Goal: Find specific page/section: Find specific page/section

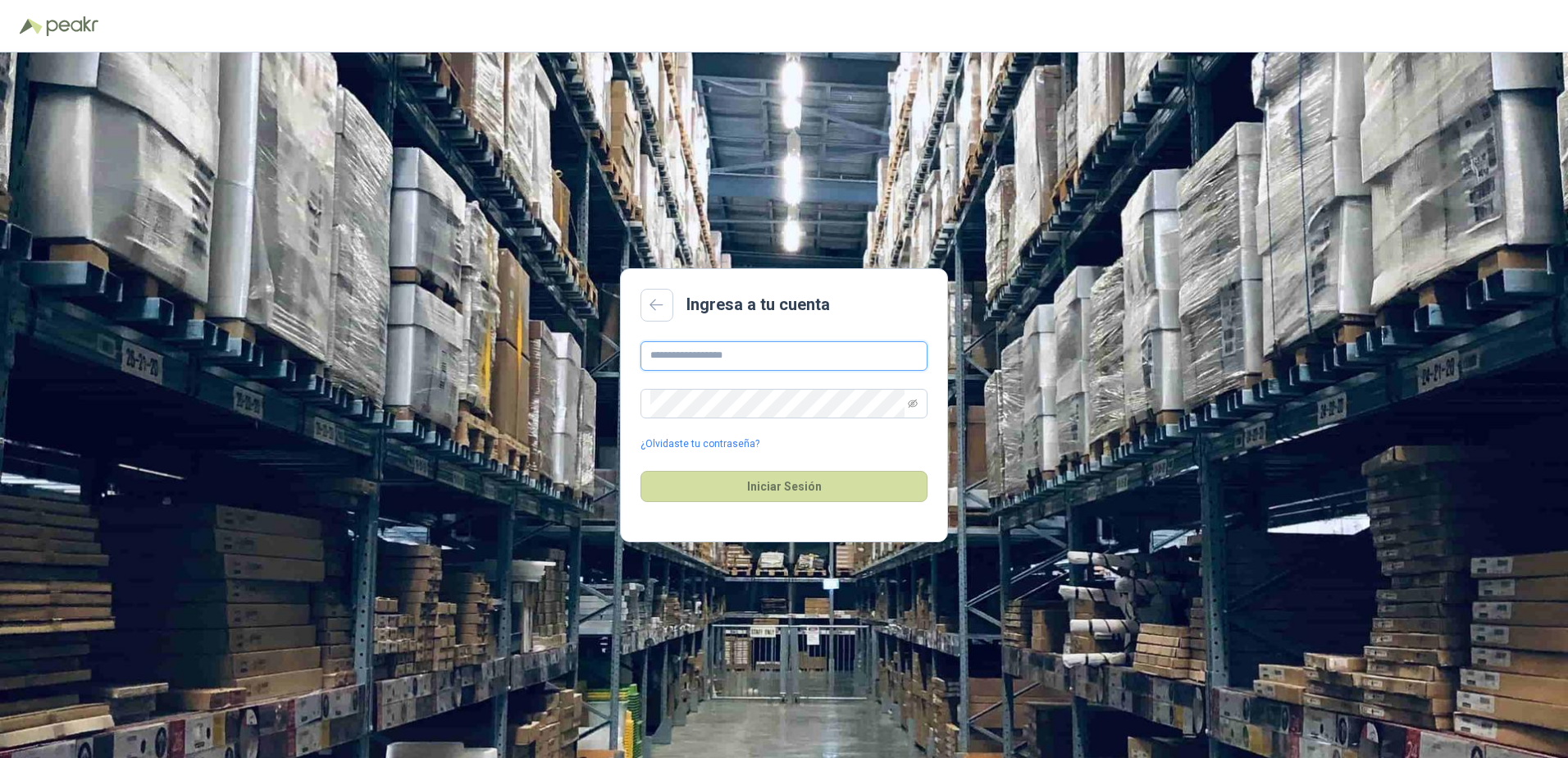
click at [702, 345] on input "text" at bounding box center [784, 356] width 288 height 30
type input "**********"
click at [683, 383] on div "**********" at bounding box center [784, 396] width 288 height 111
click at [640, 471] on button "Iniciar Sesión" at bounding box center [784, 487] width 288 height 32
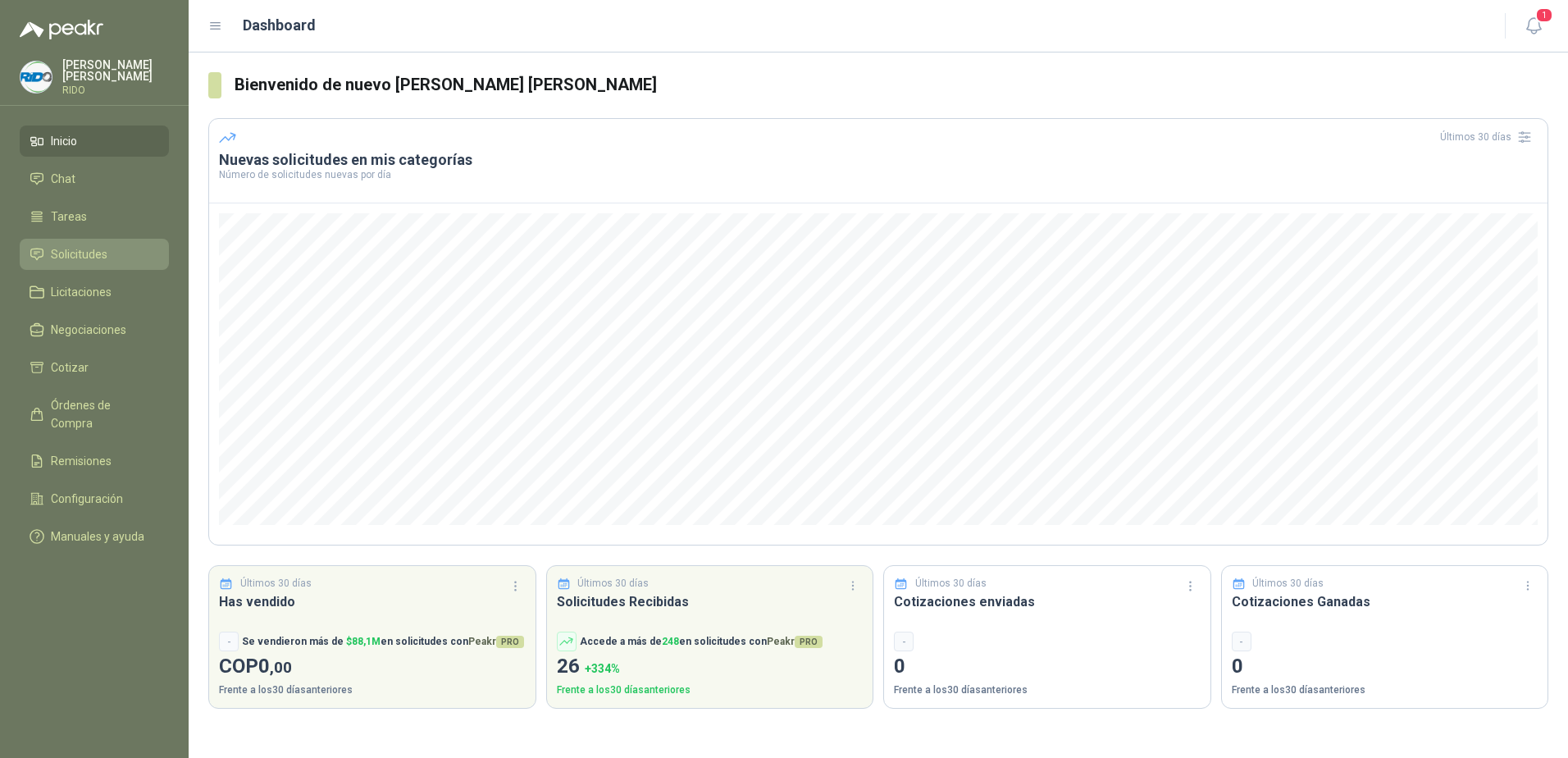
click at [89, 254] on span "Solicitudes" at bounding box center [78, 254] width 56 height 18
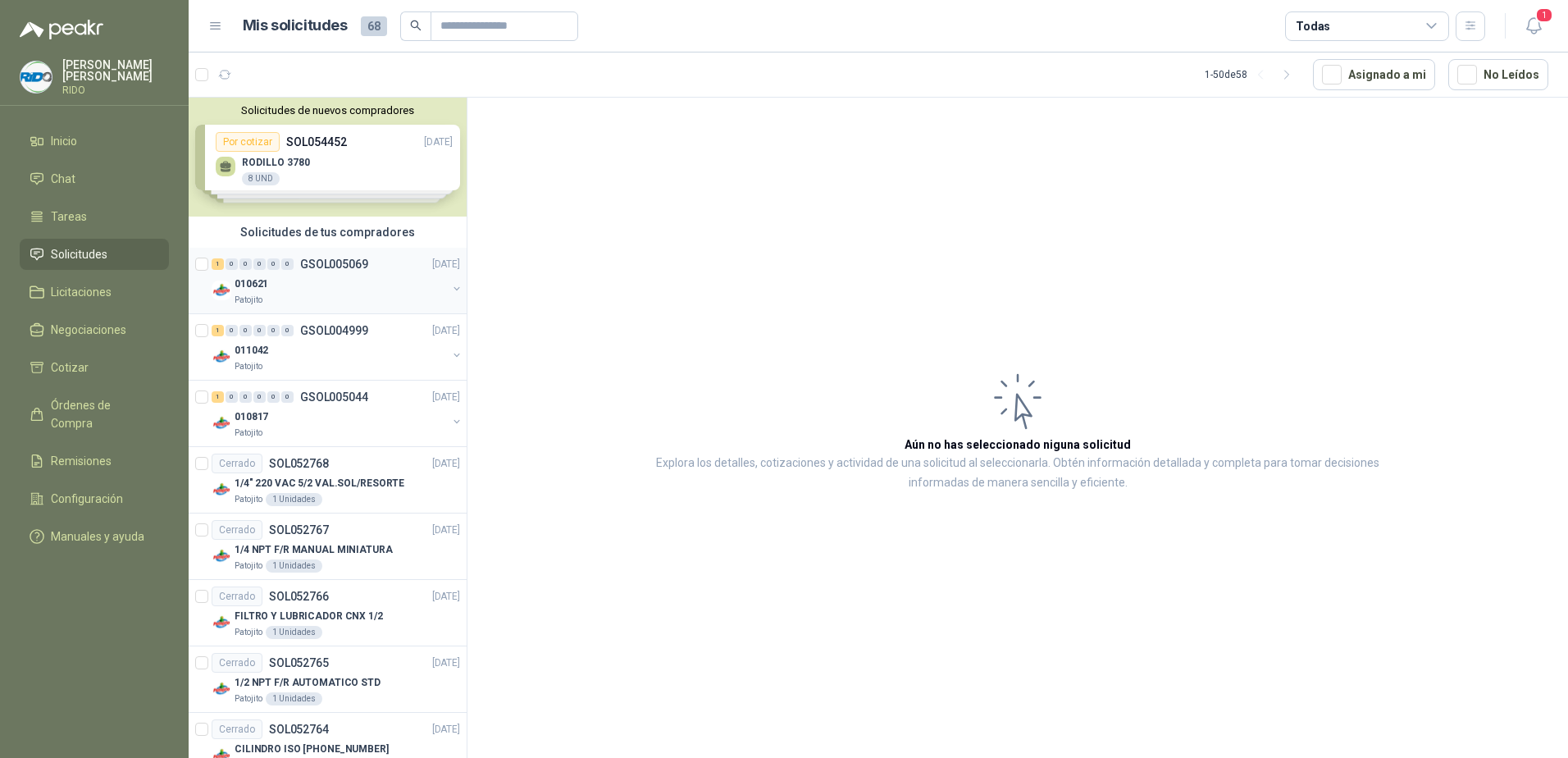
click at [289, 281] on div "010621" at bounding box center [340, 284] width 212 height 20
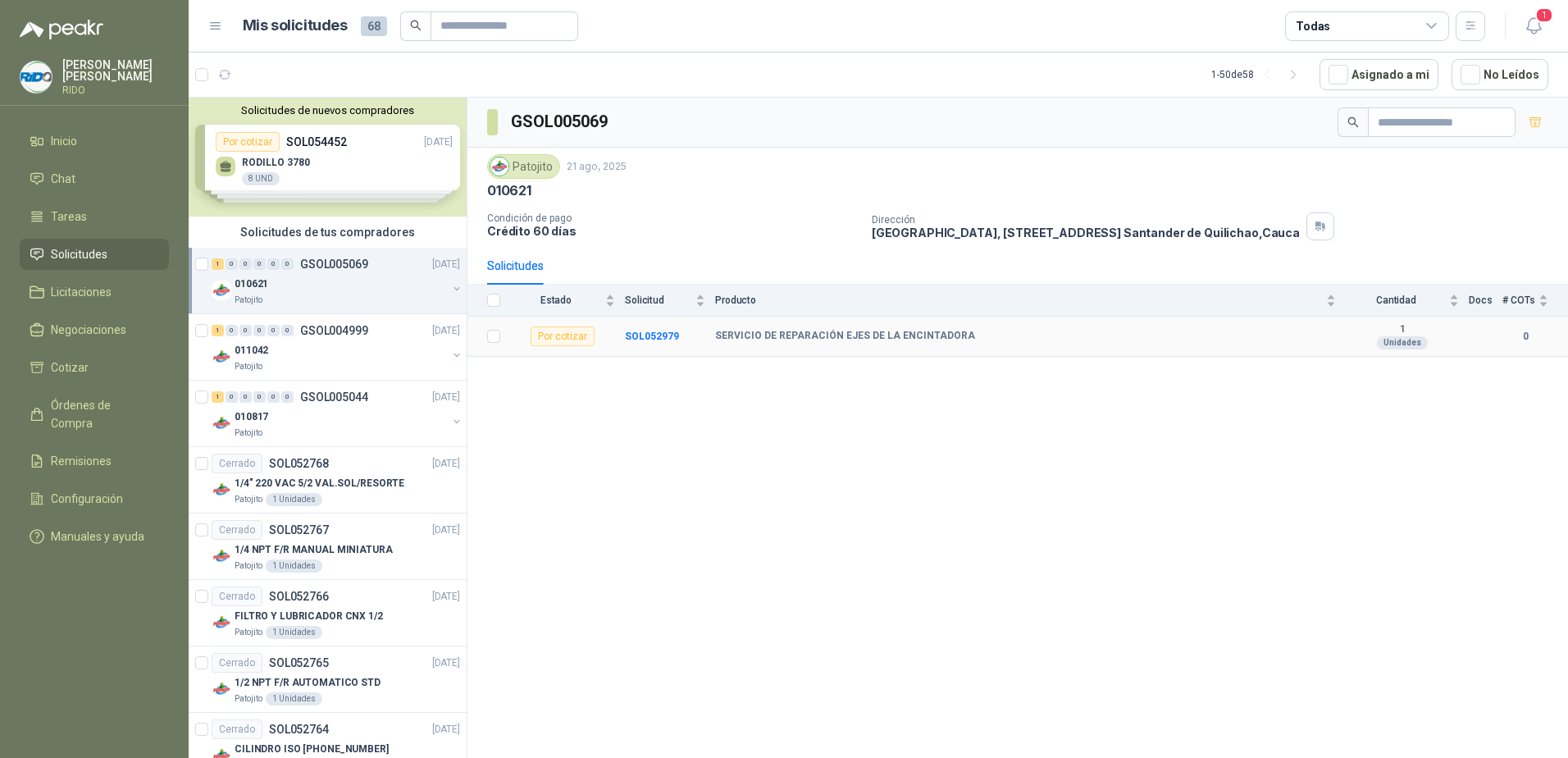
click at [804, 344] on td "SERVICIO DE REPARACIÓN EJES DE LA ENCINTADORA" at bounding box center [1031, 336] width 630 height 41
click at [316, 345] on div "011042" at bounding box center [340, 351] width 212 height 20
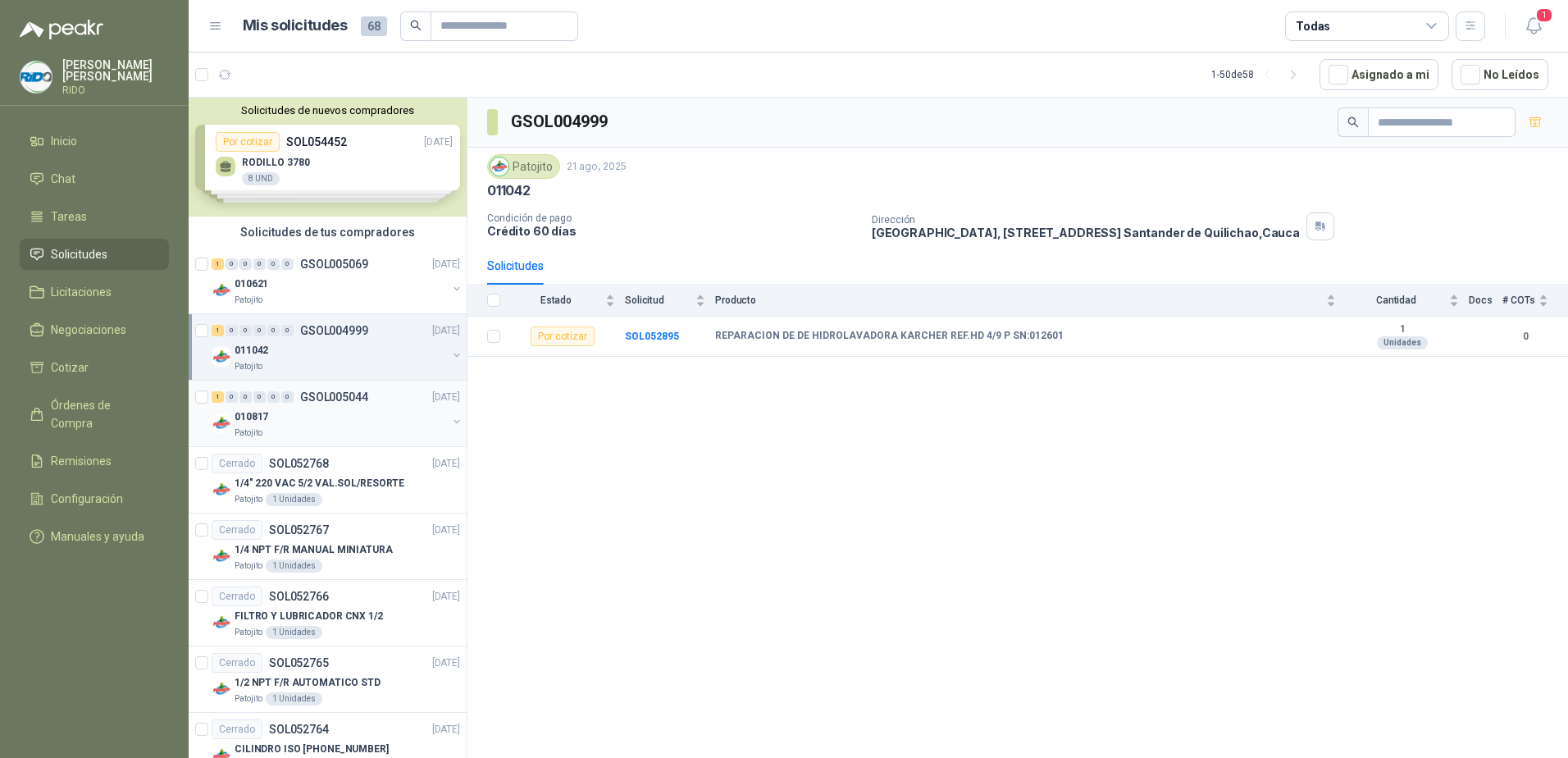
click at [326, 410] on div "010817" at bounding box center [340, 417] width 212 height 20
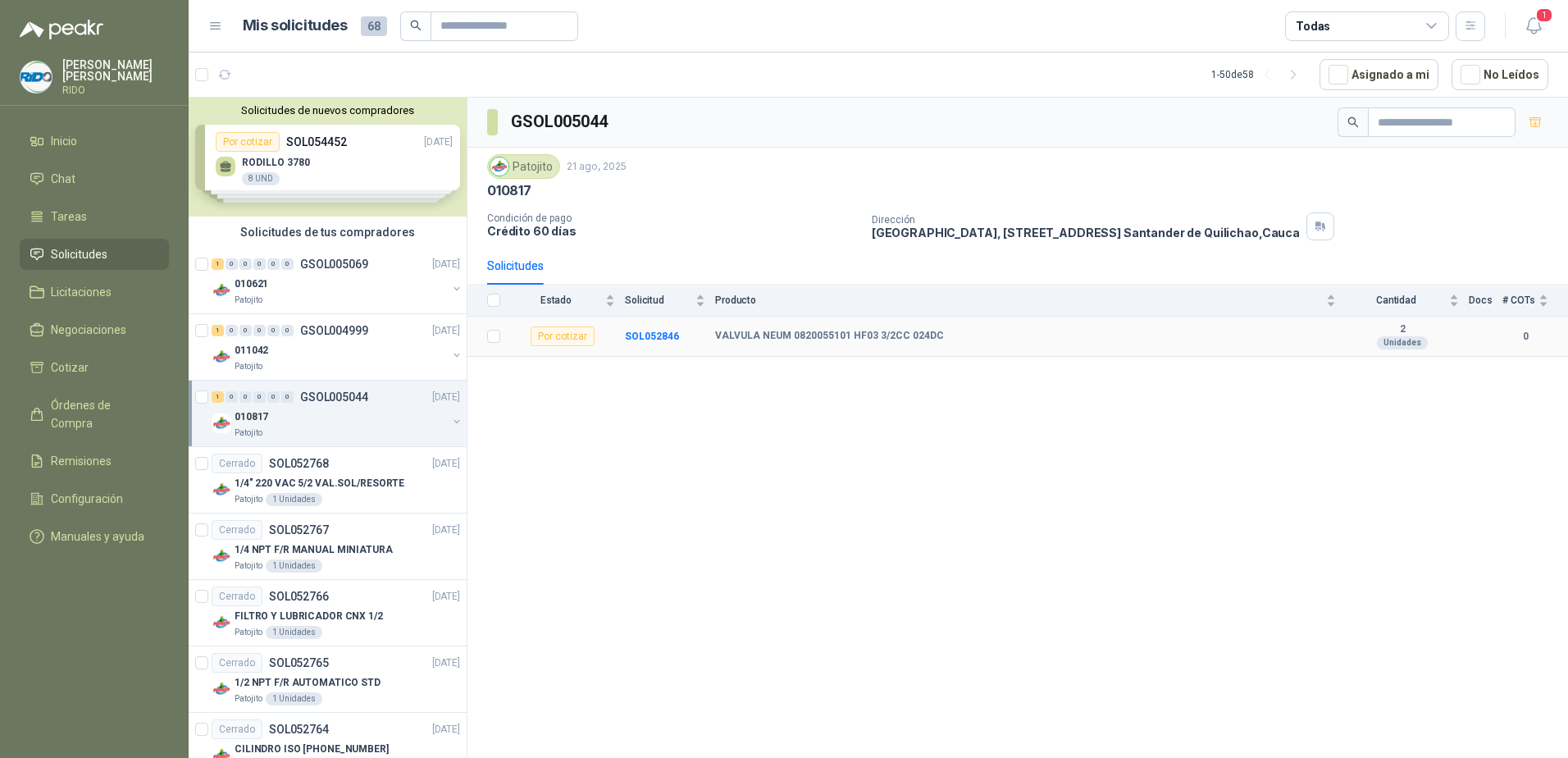
click at [726, 340] on b "VALVULA NEUM 0820055101 HF03 3/2CC 024DC" at bounding box center [830, 336] width 229 height 13
click at [557, 341] on div "Por cotizar" at bounding box center [562, 336] width 64 height 20
click at [566, 335] on div "Por cotizar" at bounding box center [562, 336] width 64 height 20
click at [645, 333] on b "SOL052846" at bounding box center [652, 337] width 54 height 12
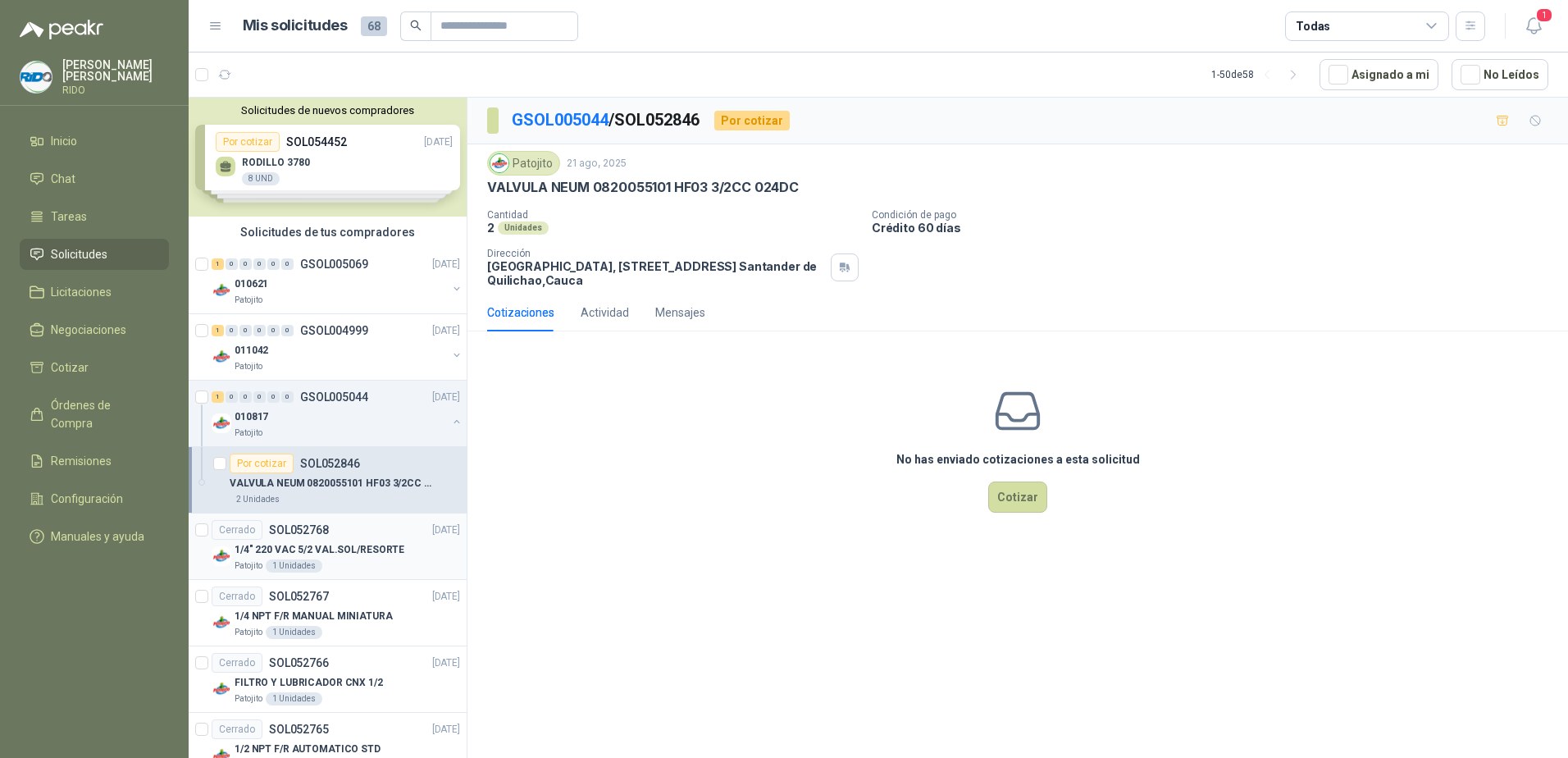
click at [329, 543] on p "1/4" 220 VAC 5/2 VAL.SOL/RESORTE" at bounding box center [319, 550] width 170 height 16
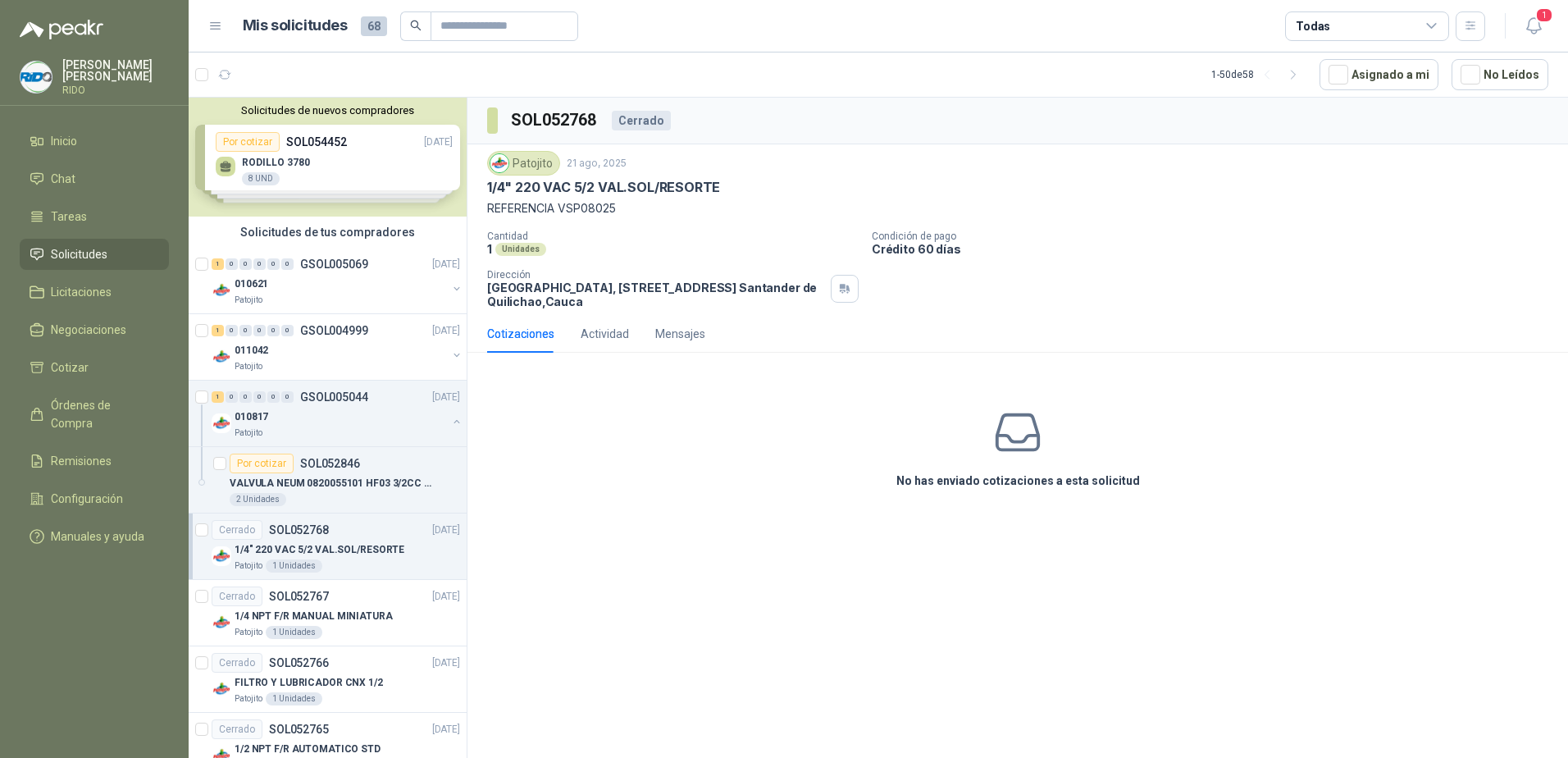
click at [323, 541] on div "1/4" 220 VAC 5/2 VAL.SOL/RESORTE" at bounding box center [347, 549] width 225 height 20
click at [350, 598] on div "Cerrado SOL052767 [DATE]" at bounding box center [336, 597] width 249 height 20
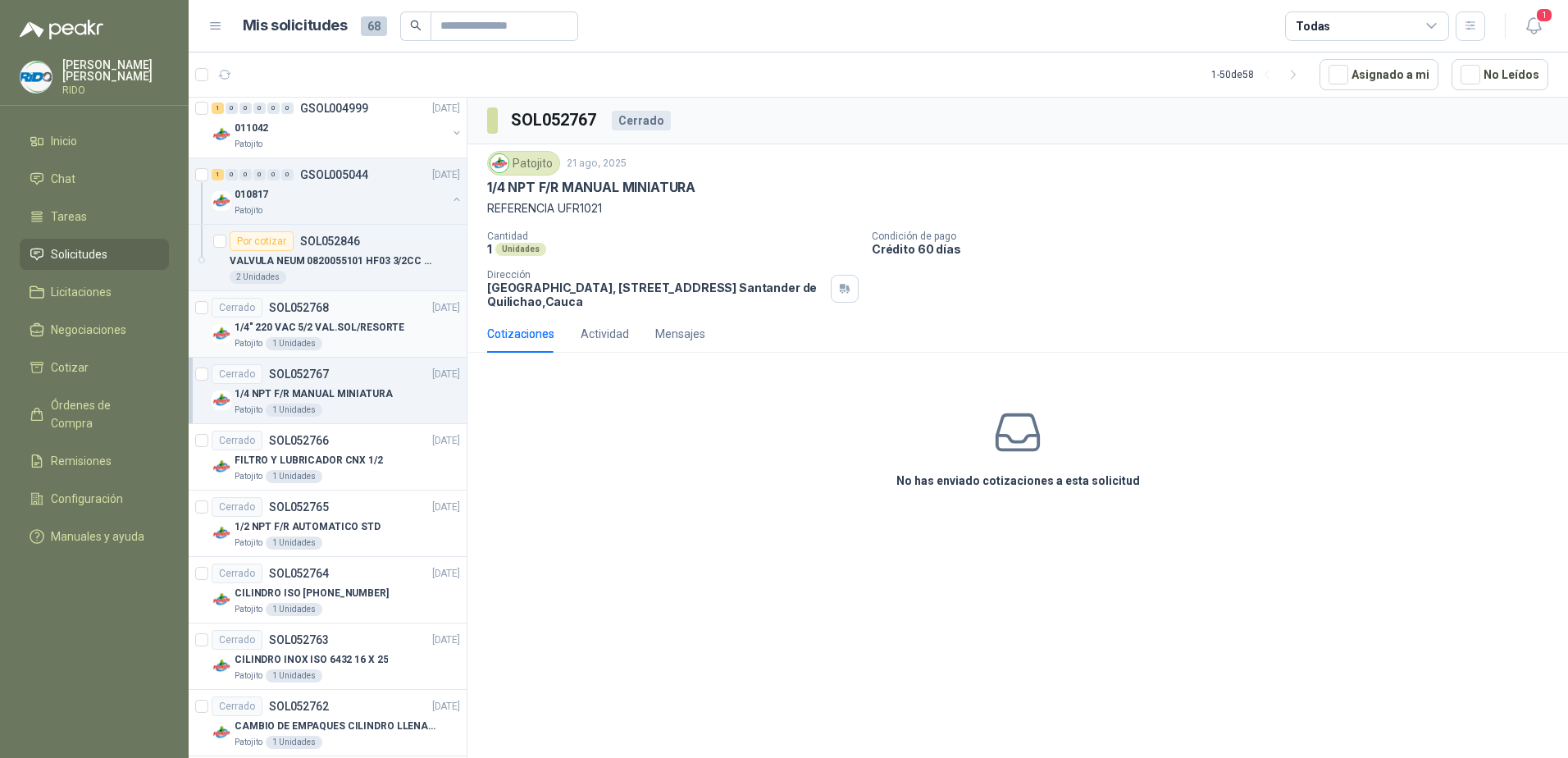
scroll to position [246, 0]
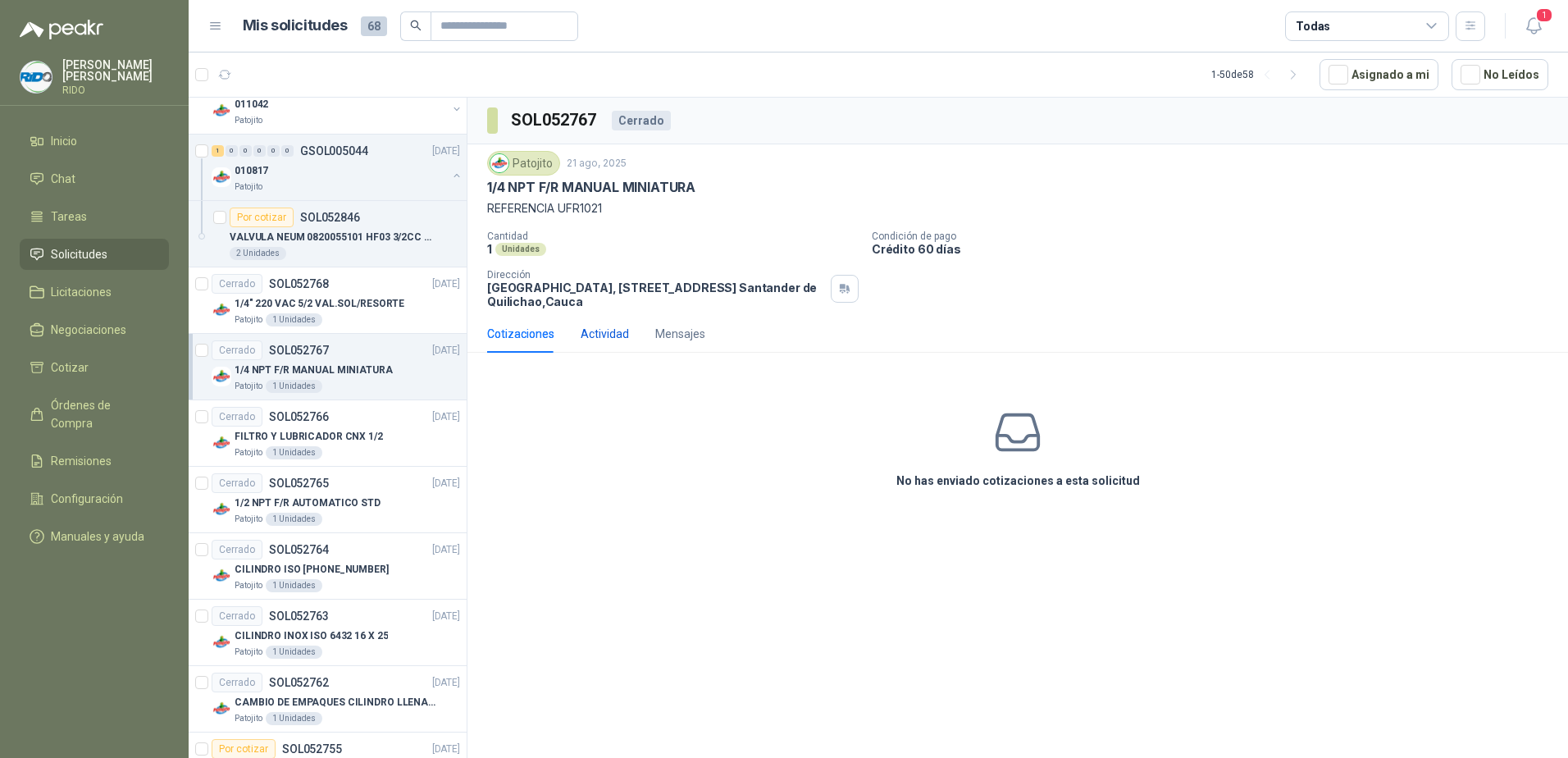
click at [609, 336] on div "Actividad" at bounding box center [605, 334] width 48 height 18
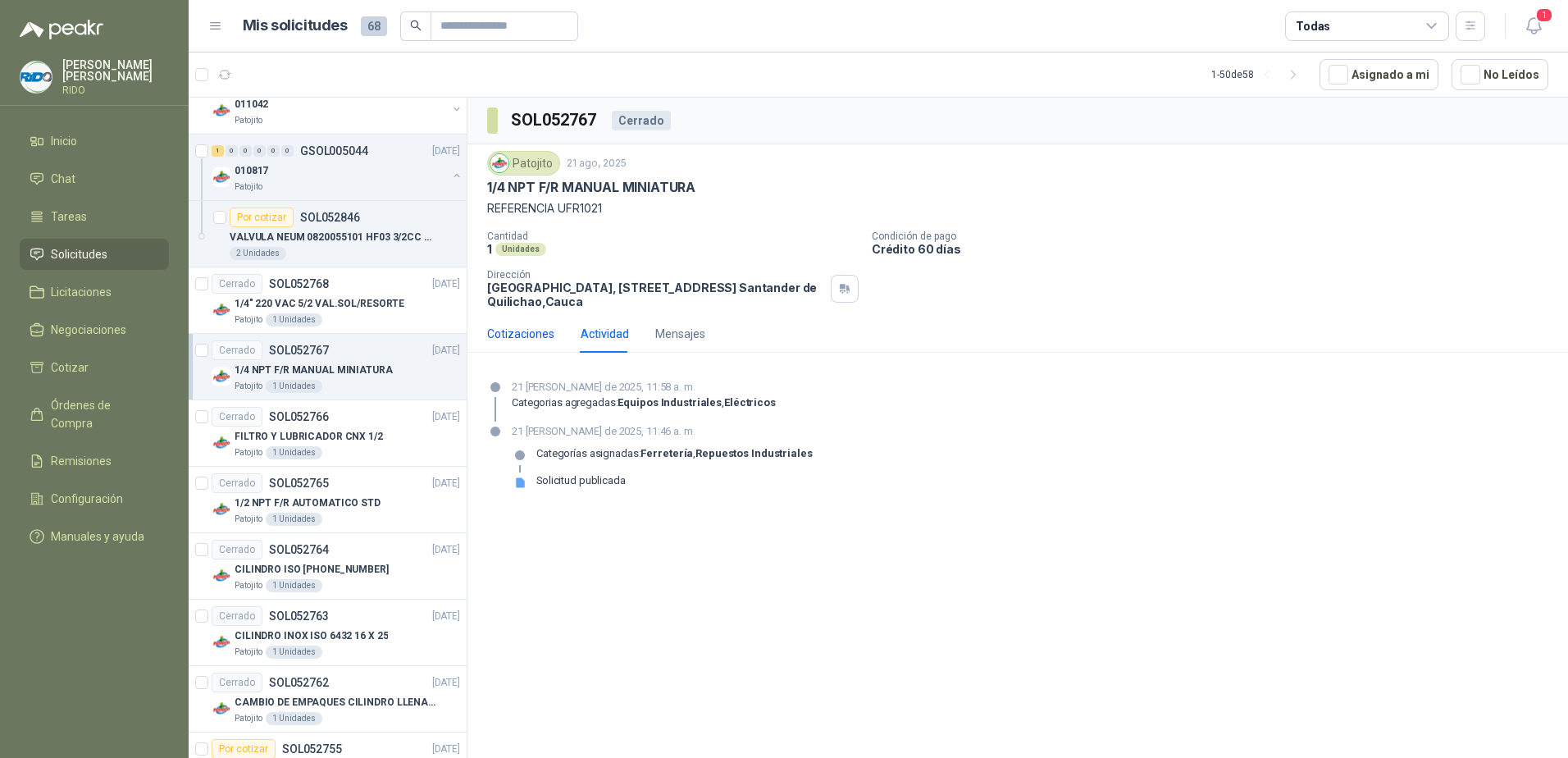
click at [515, 337] on div "Cotizaciones" at bounding box center [521, 334] width 67 height 18
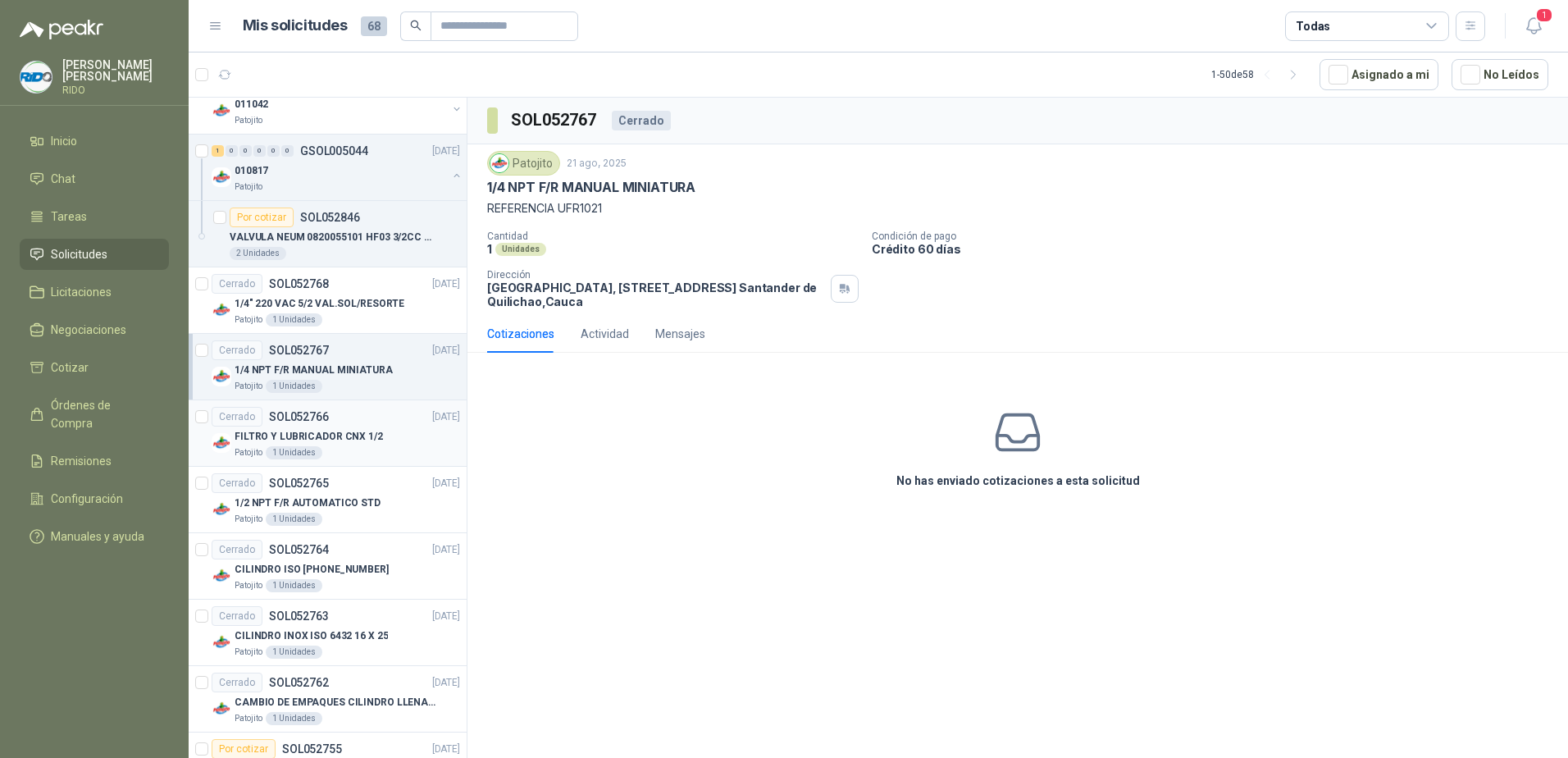
click at [316, 425] on div "Cerrado SOL052766" at bounding box center [270, 417] width 118 height 20
click at [371, 490] on div "Cerrado SOL052765 [DATE]" at bounding box center [336, 483] width 249 height 20
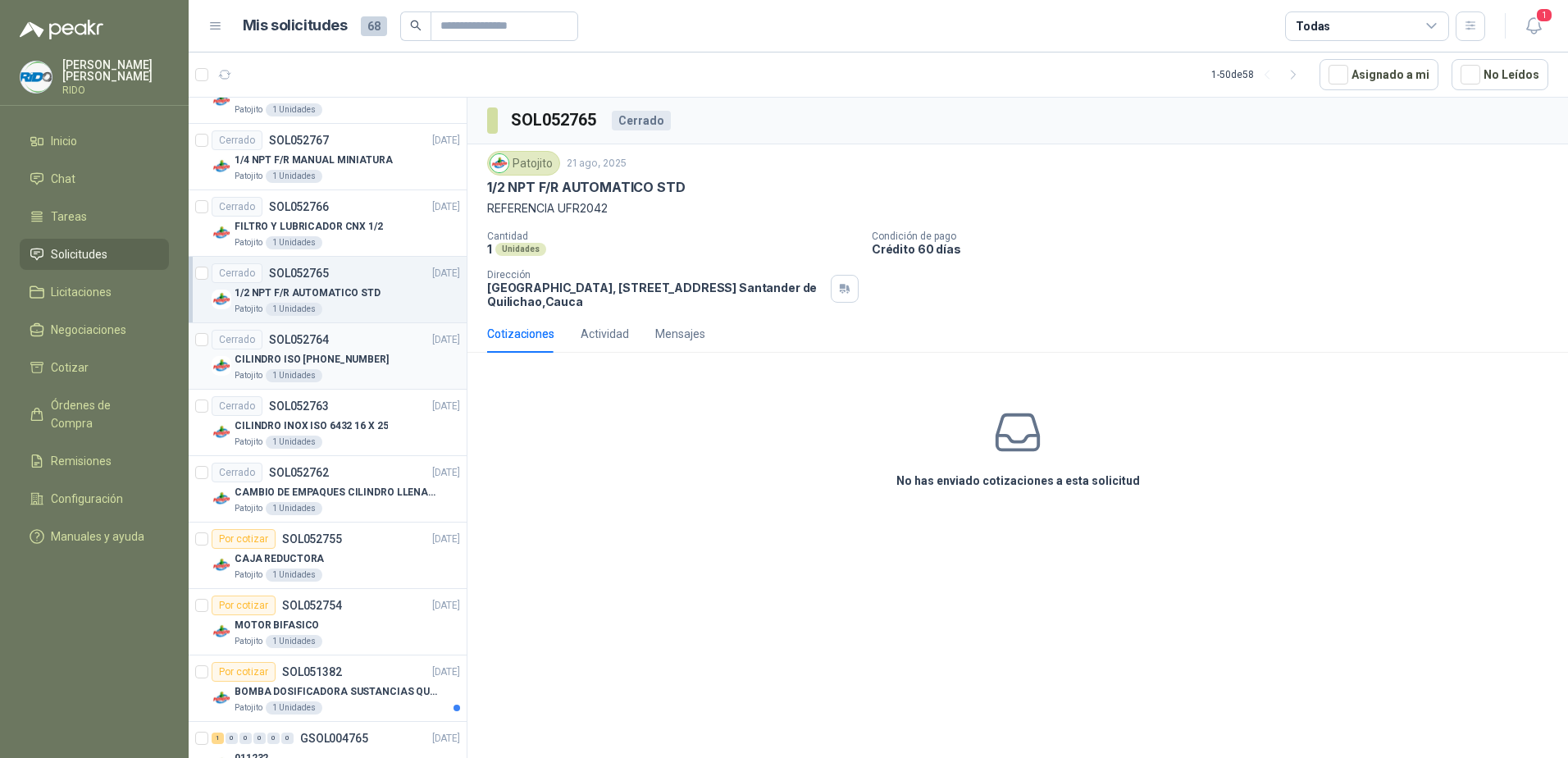
scroll to position [656, 0]
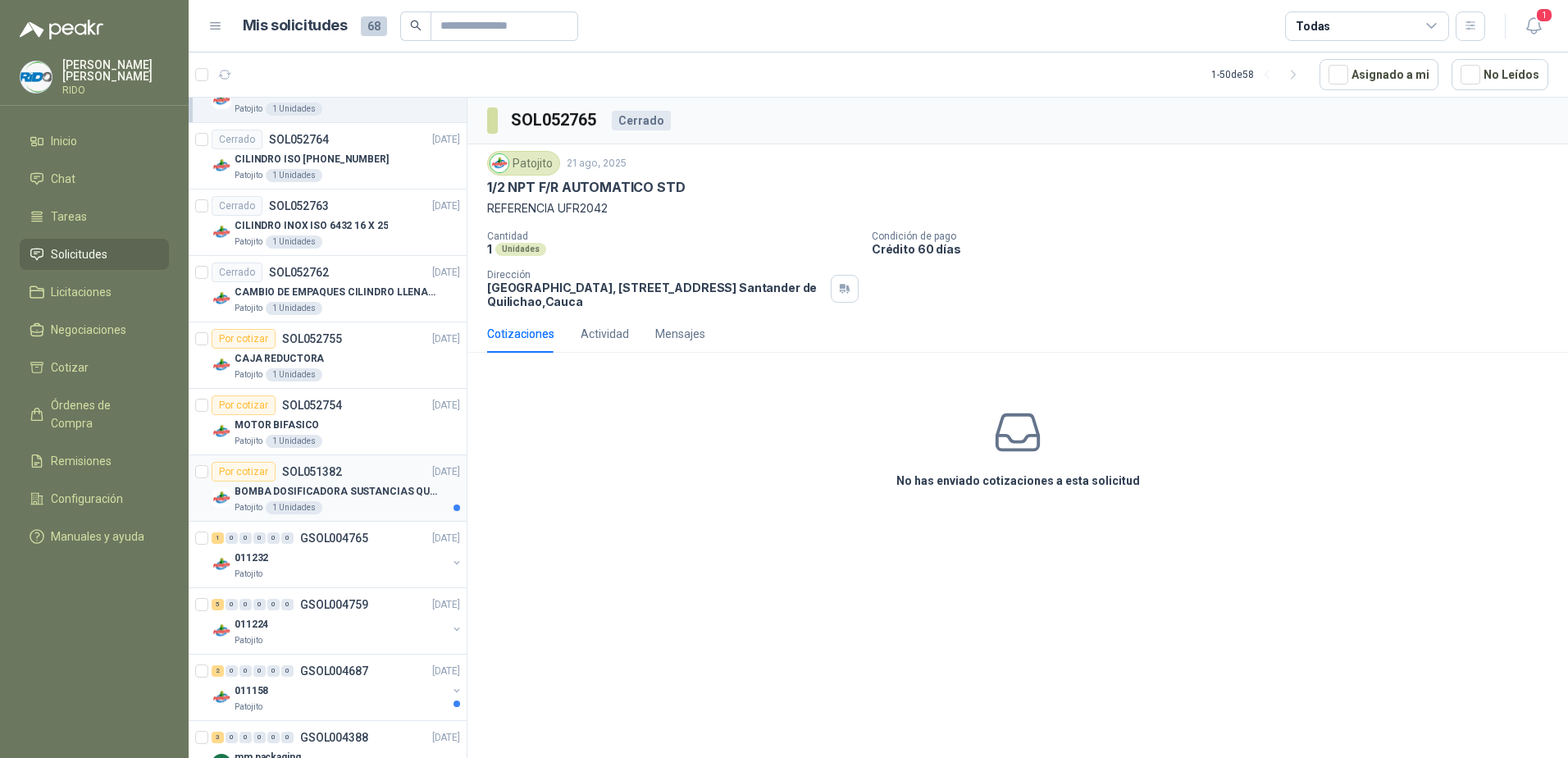
click at [355, 487] on p "BOMBA DOSIFICADORA SUSTANCIAS QUIMICAS" at bounding box center [336, 492] width 205 height 16
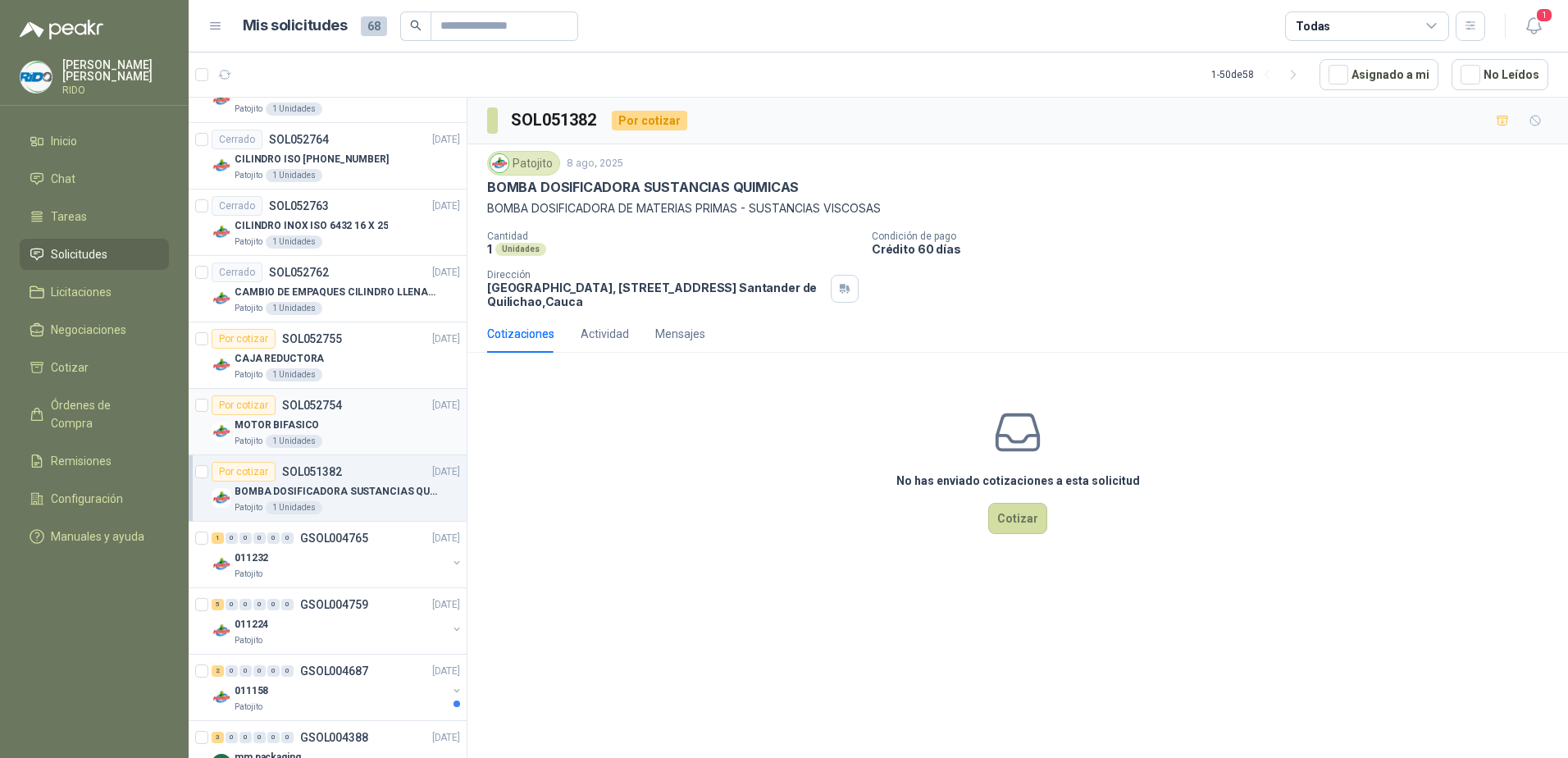
click at [358, 413] on div "Por cotizar SOL052754 [DATE]" at bounding box center [336, 405] width 249 height 20
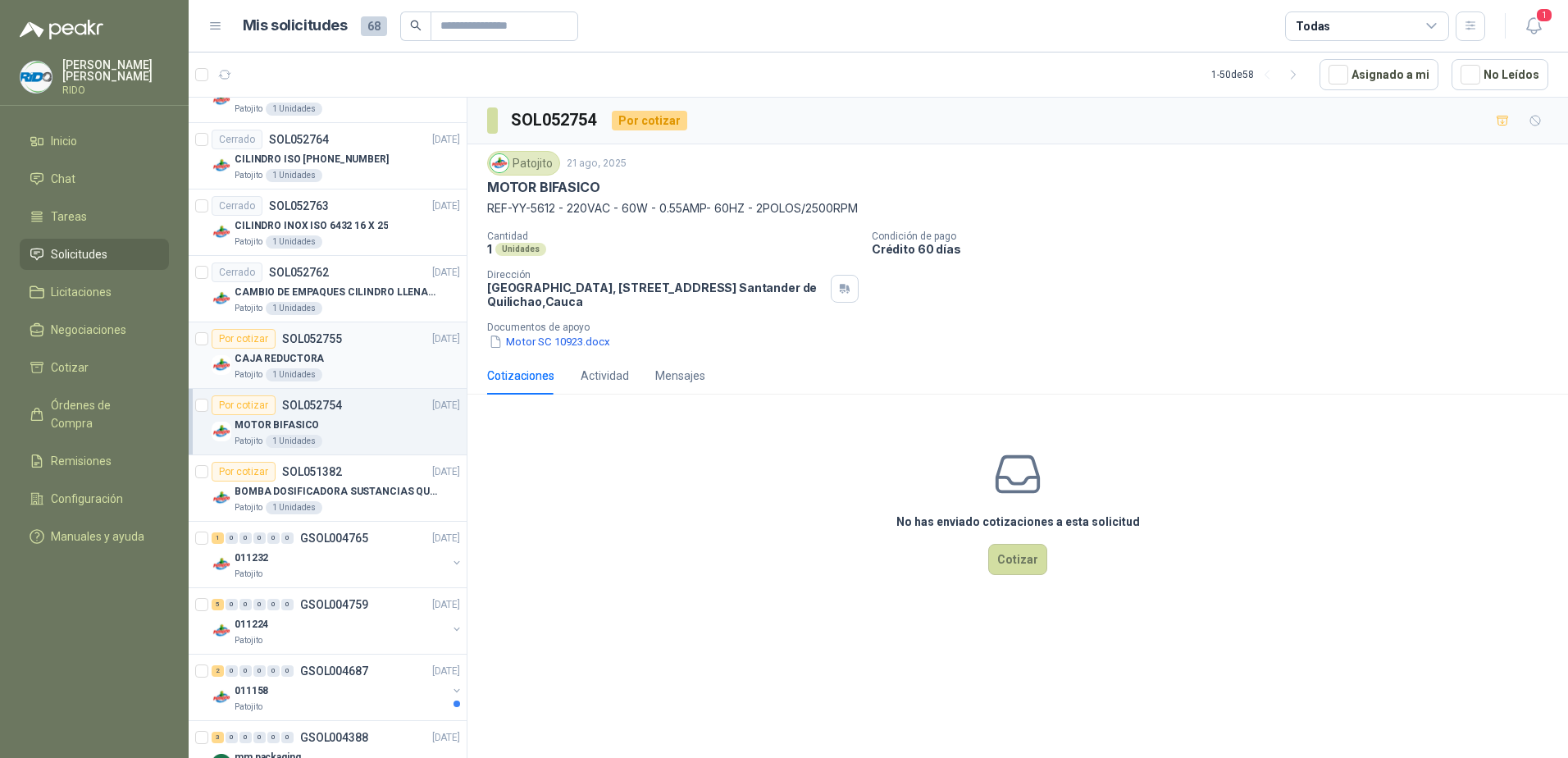
click at [355, 360] on div "CAJA REDUCTORA" at bounding box center [347, 359] width 225 height 20
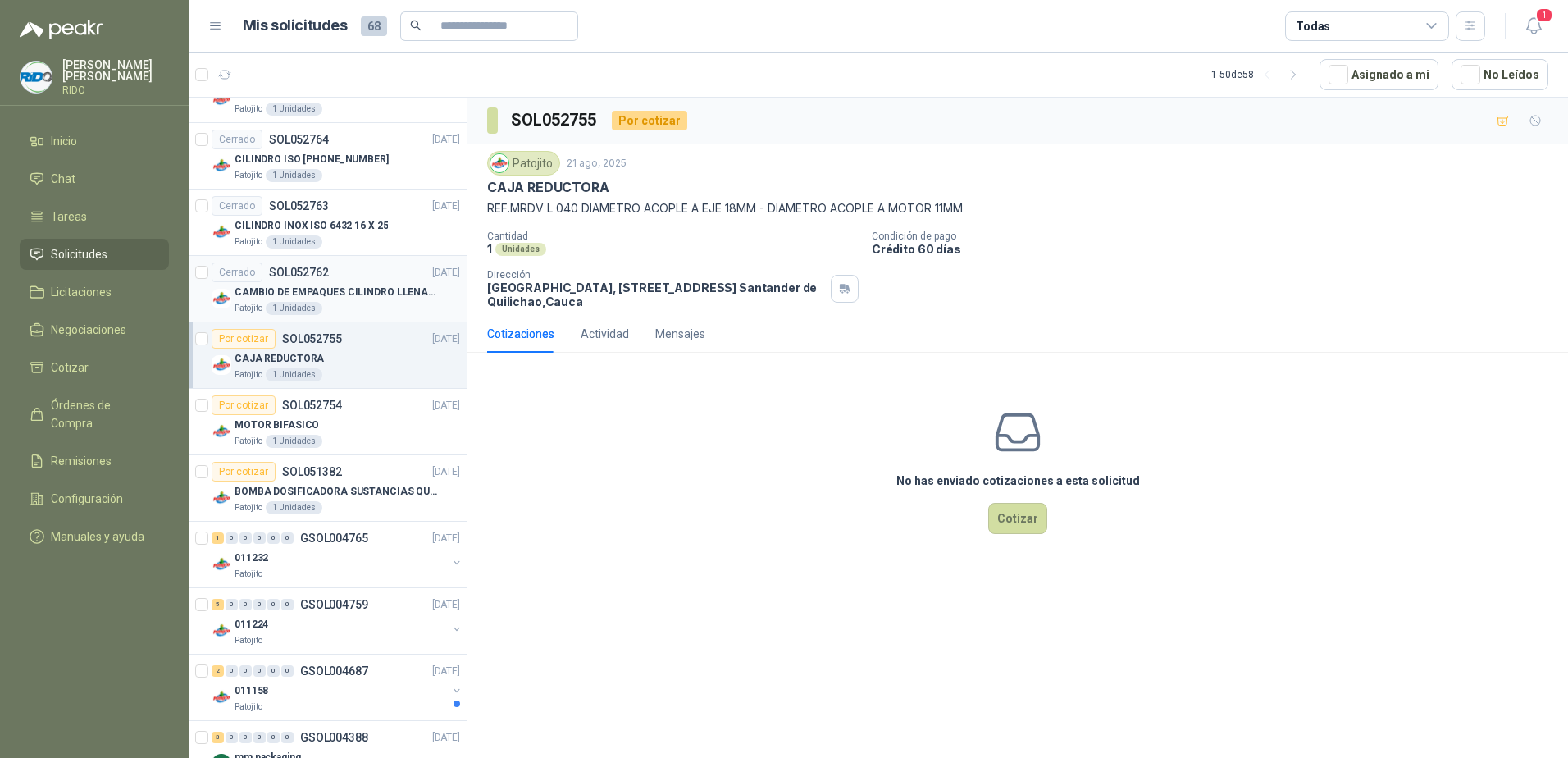
click at [343, 301] on div "CAMBIO DE EMPAQUES CILINDRO LLENADORA MANUALNUAL" at bounding box center [347, 293] width 225 height 20
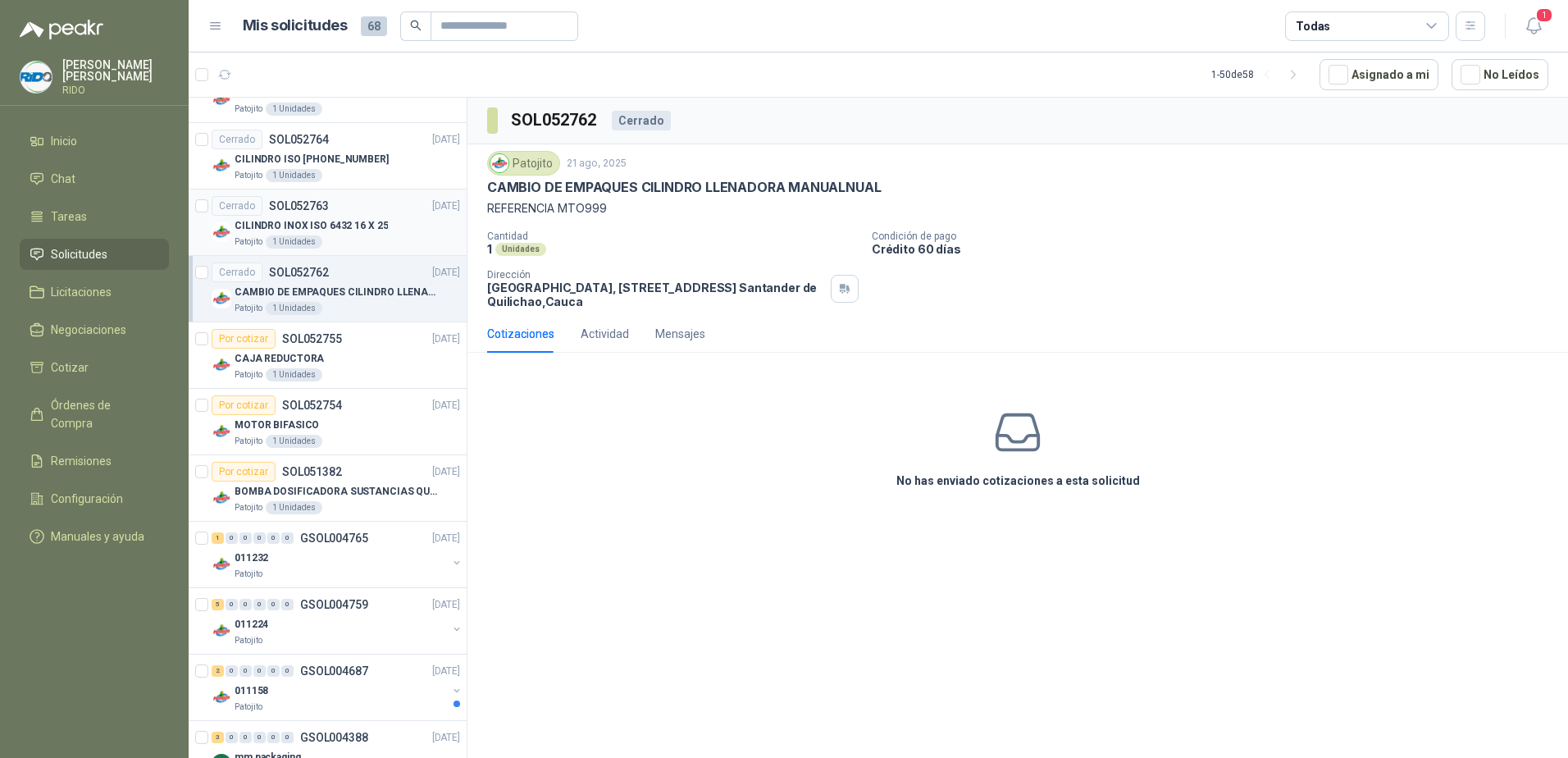
click at [355, 215] on div "CILINDRO INOX ISO 6432 16 X 25" at bounding box center [347, 225] width 225 height 20
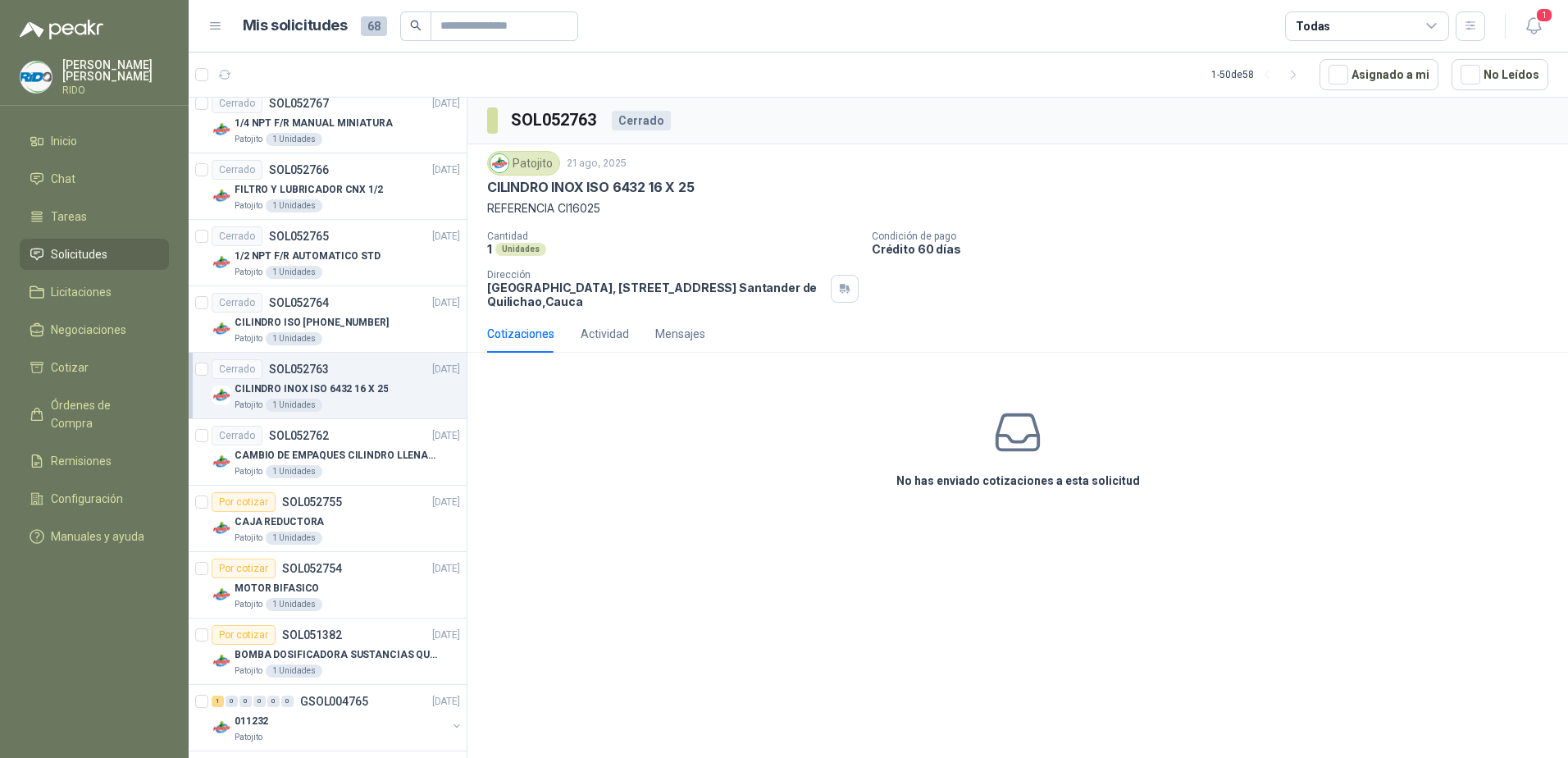
scroll to position [492, 0]
click at [347, 305] on div "Cerrado SOL052764 [DATE]" at bounding box center [336, 303] width 249 height 20
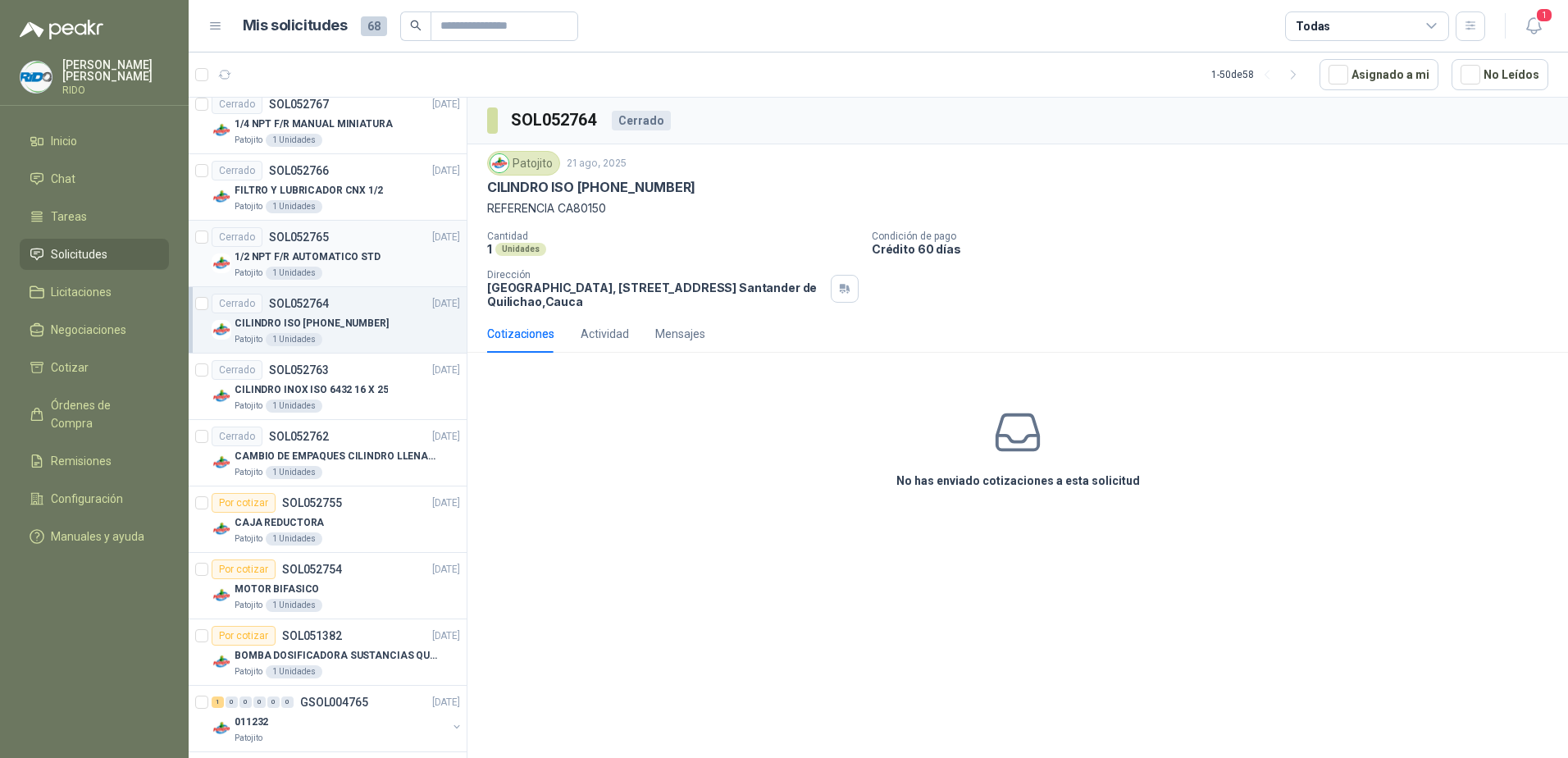
click at [364, 253] on p "1/2 NPT F/R AUTOMATICO STD" at bounding box center [307, 257] width 146 height 16
click at [370, 201] on div "Patojito 1 Unidades" at bounding box center [347, 207] width 225 height 13
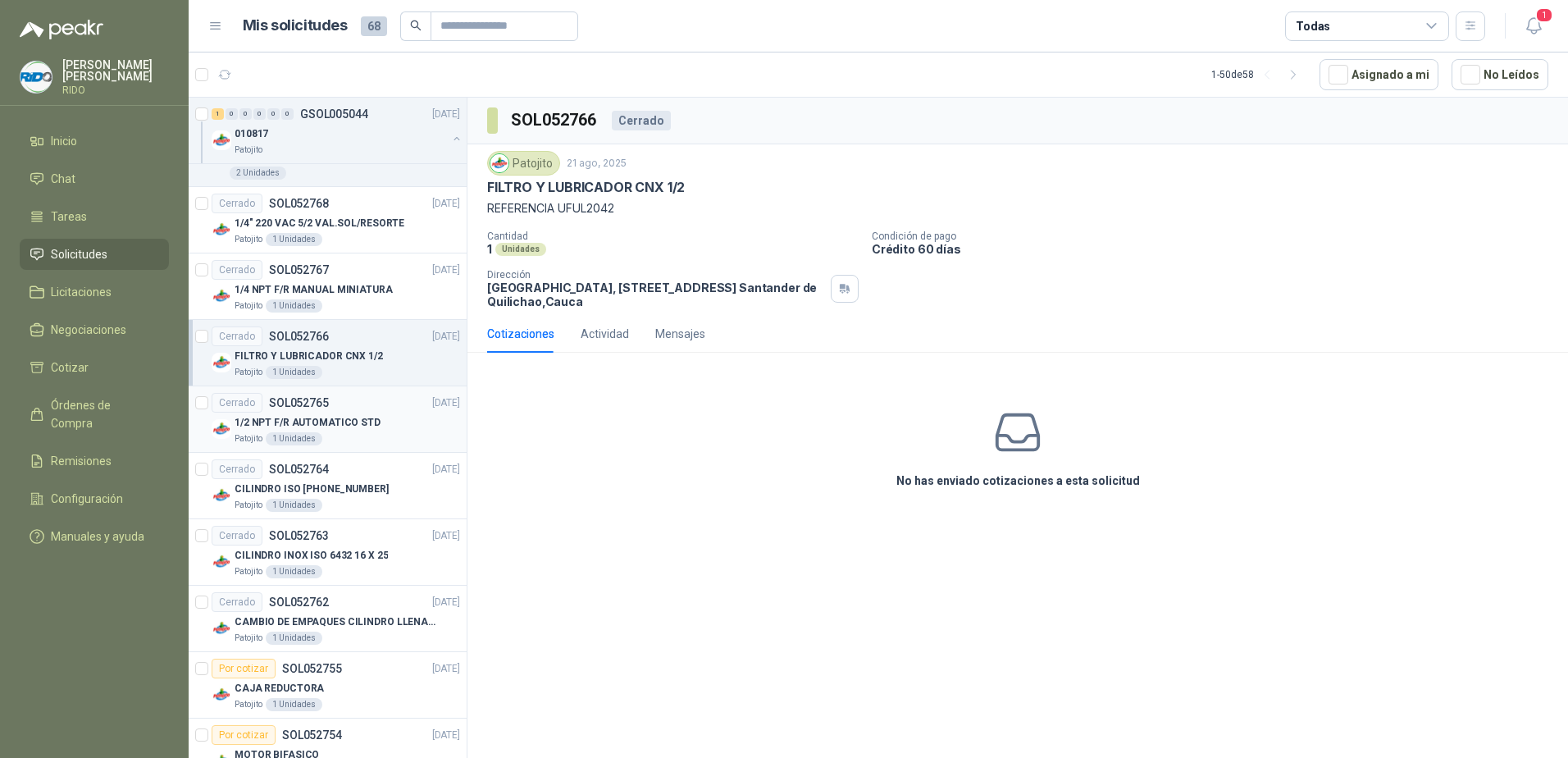
scroll to position [164, 0]
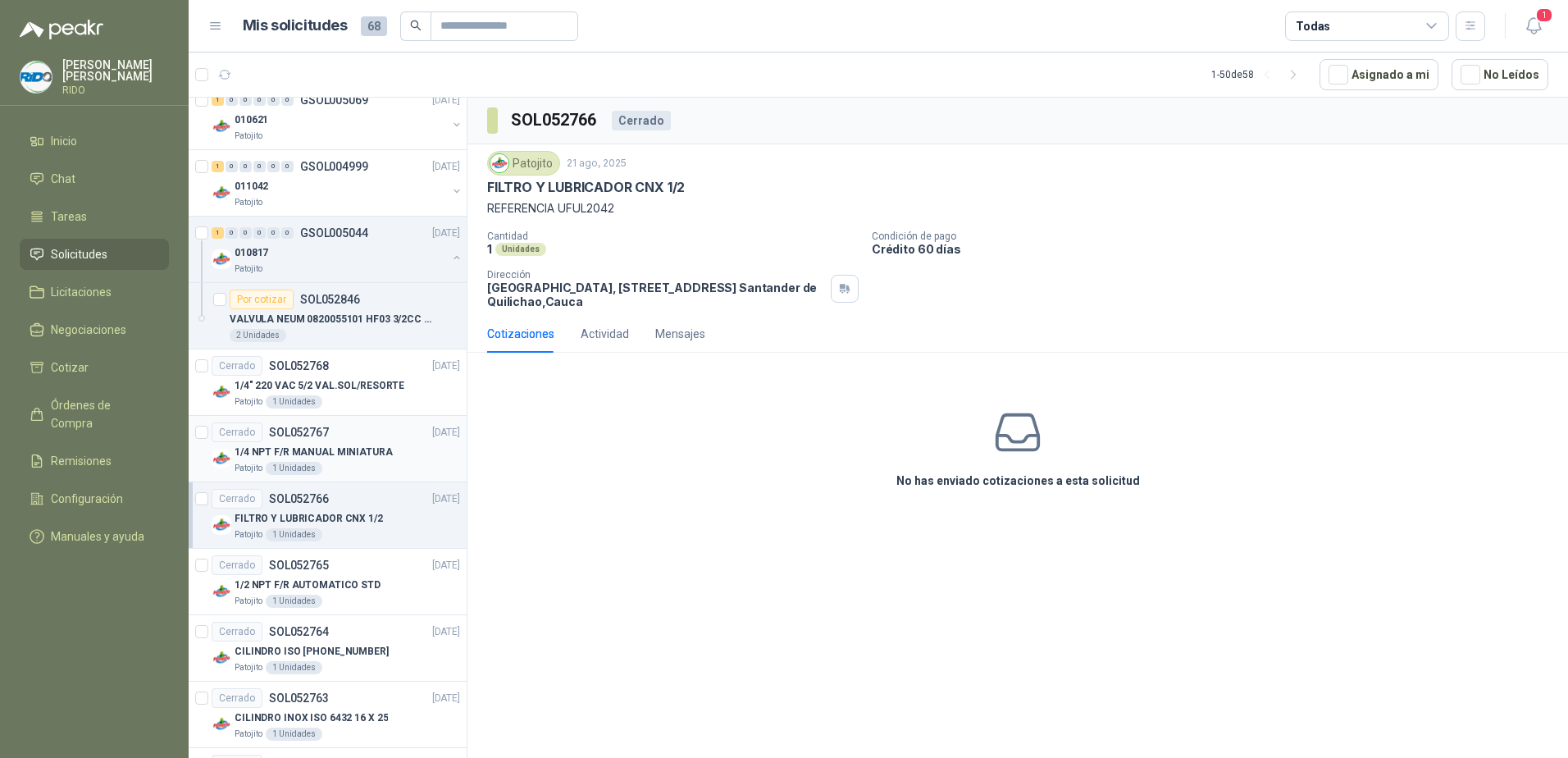
click at [390, 451] on div "1/4 NPT F/R MANUAL MINIATURA" at bounding box center [347, 452] width 225 height 20
click at [371, 391] on p "1/4" 220 VAC 5/2 VAL.SOL/RESORTE" at bounding box center [319, 386] width 170 height 16
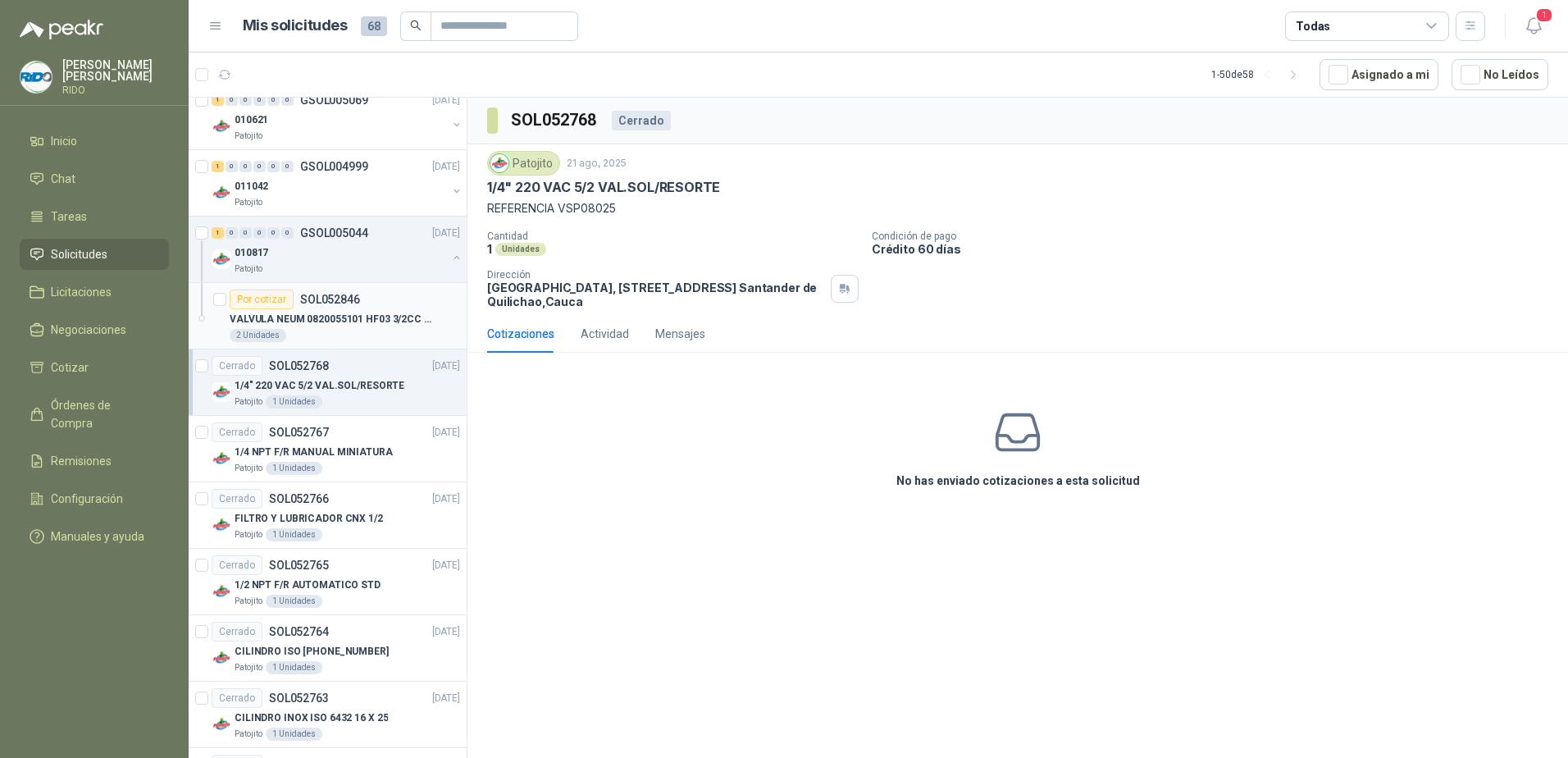
click at [368, 318] on p "VALVULA NEUM 0820055101 HF03 3/2CC 024DC" at bounding box center [331, 319] width 205 height 16
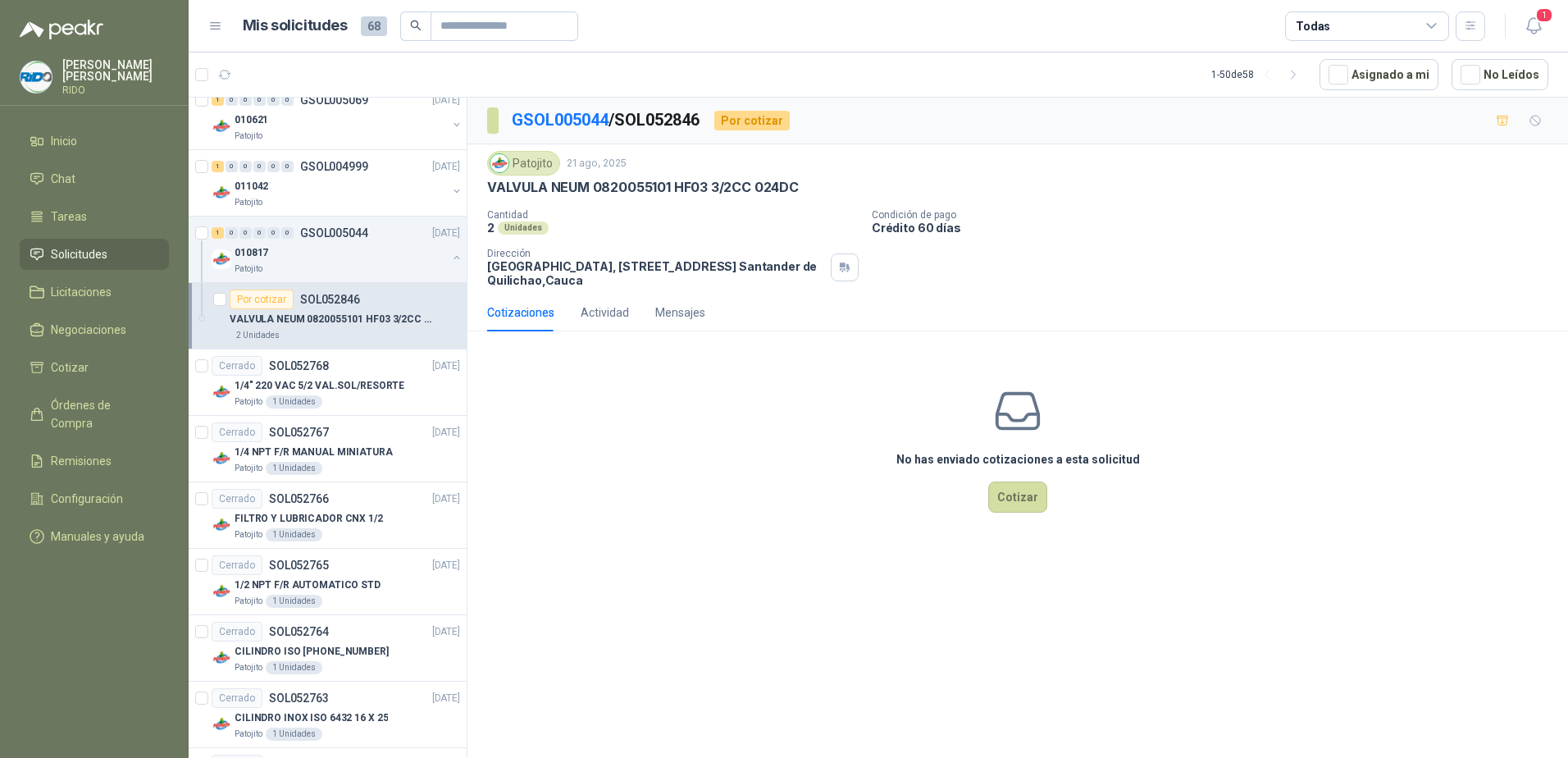
click at [361, 320] on p "VALVULA NEUM 0820055101 HF03 3/2CC 024DC" at bounding box center [331, 319] width 205 height 16
click at [370, 243] on div "010817" at bounding box center [340, 253] width 212 height 20
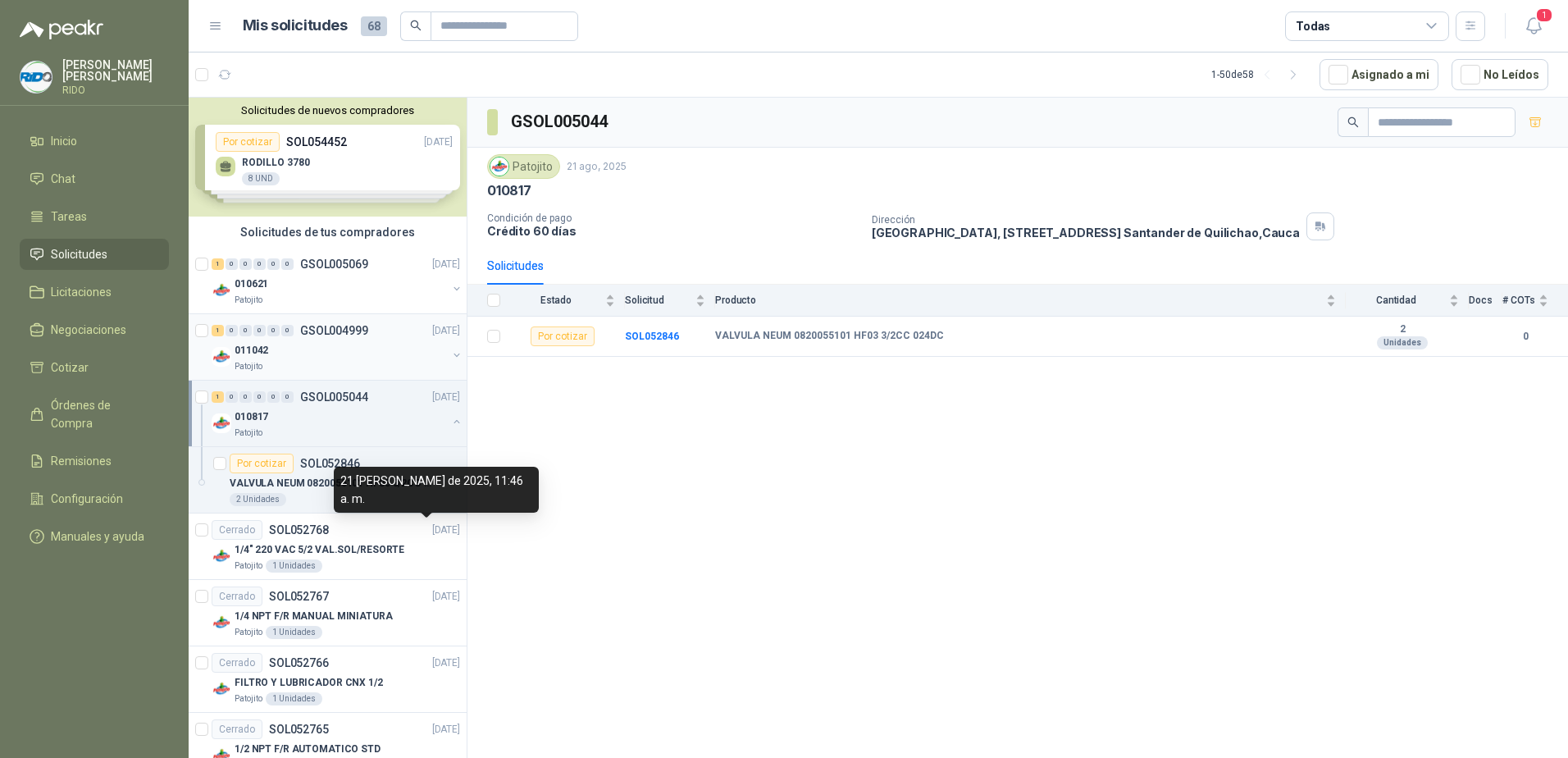
click at [337, 343] on div "011042" at bounding box center [340, 351] width 212 height 20
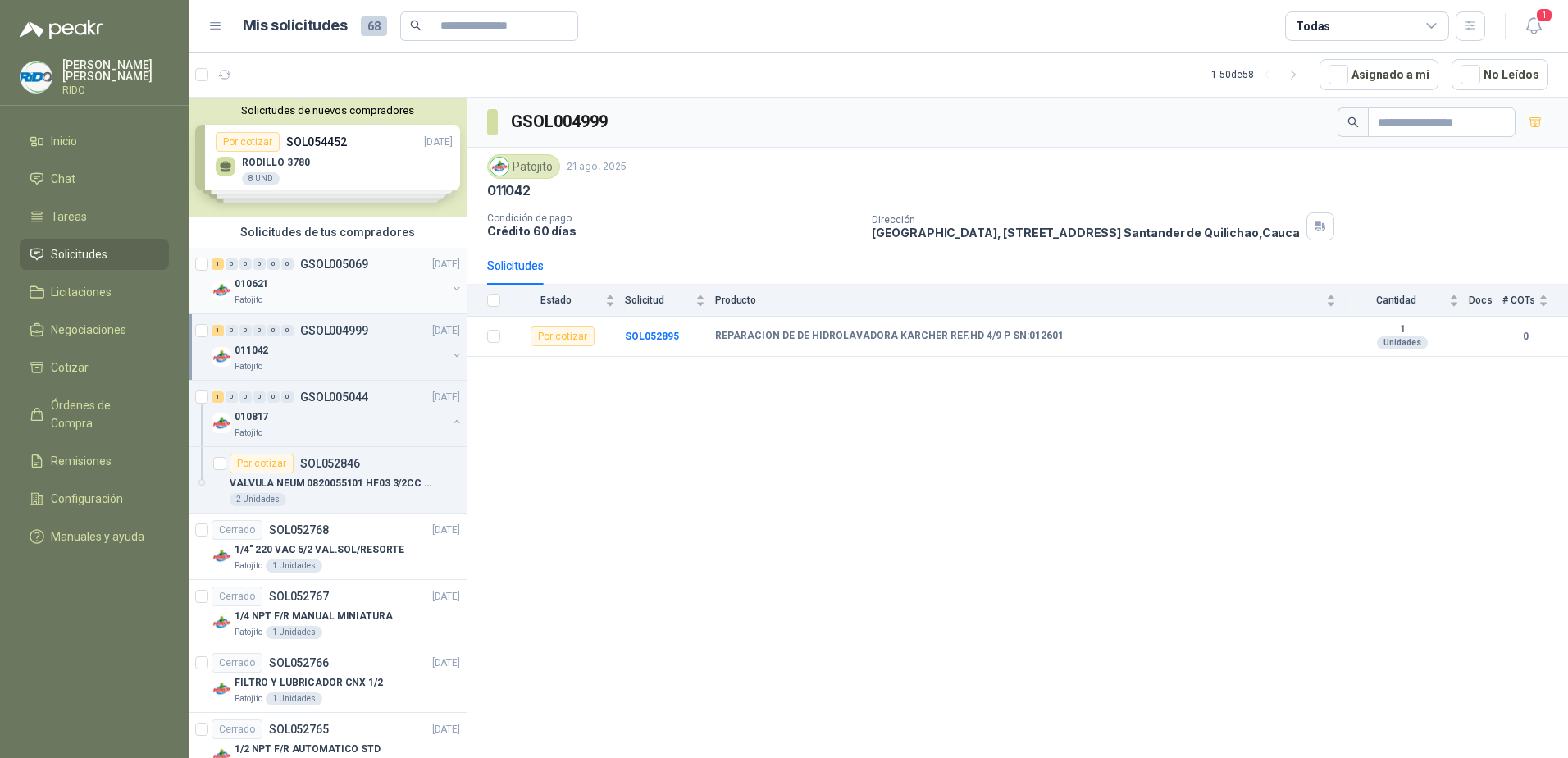
click at [368, 278] on div "010621" at bounding box center [340, 284] width 212 height 20
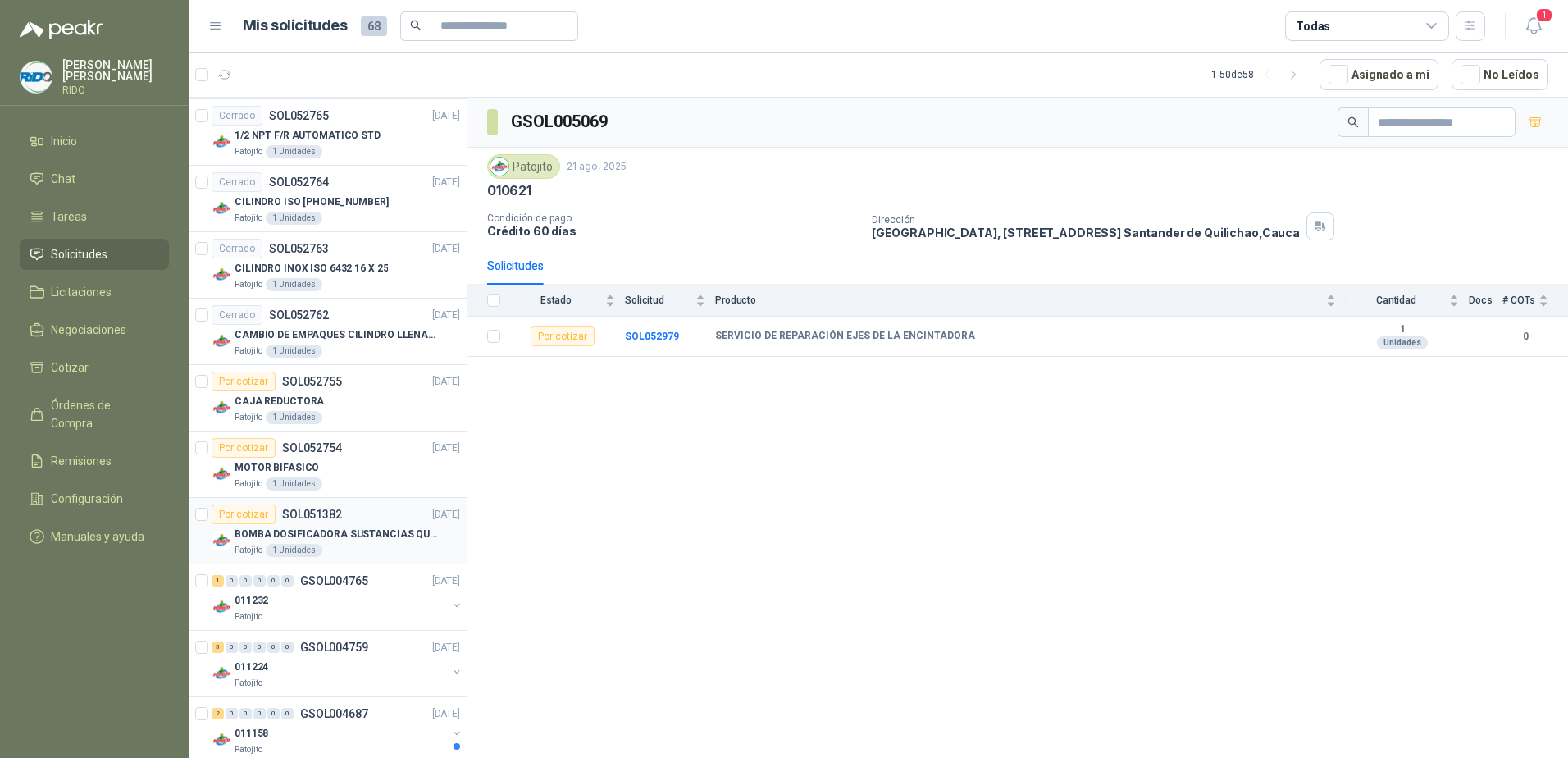
scroll to position [902, 0]
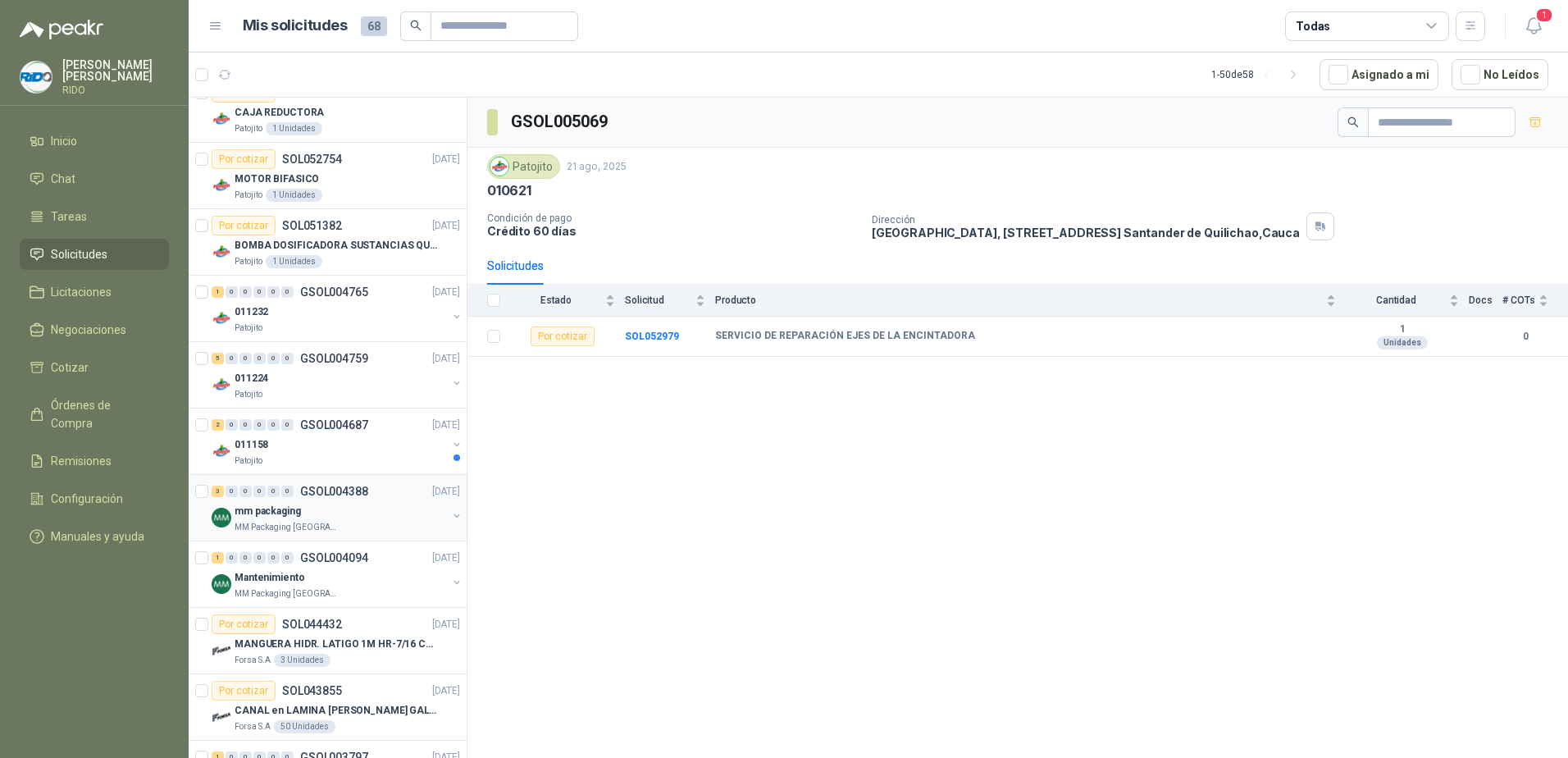
click at [370, 511] on div "mm packaging" at bounding box center [340, 511] width 212 height 20
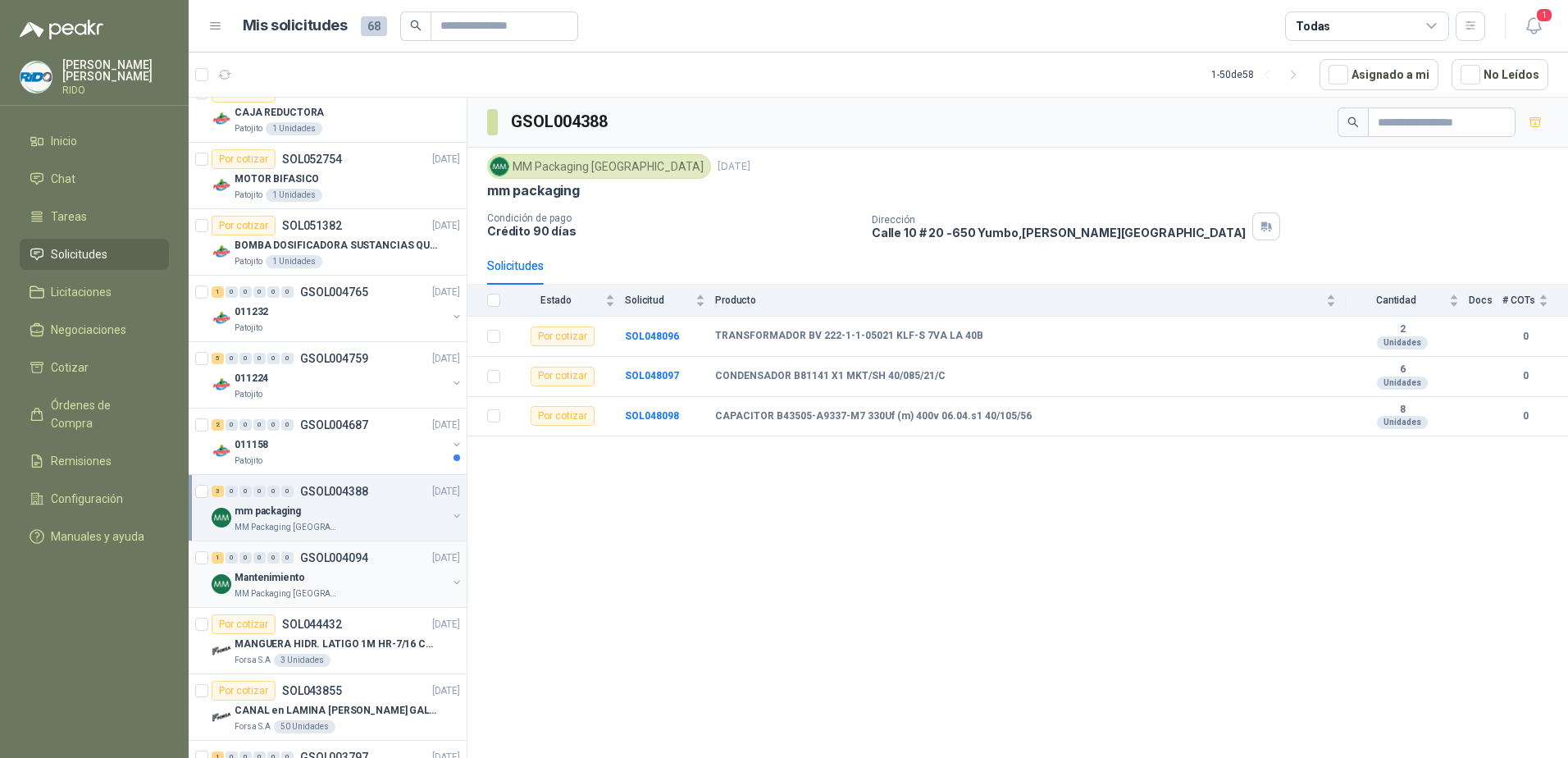
click at [393, 569] on div "Mantenimiento" at bounding box center [340, 577] width 212 height 20
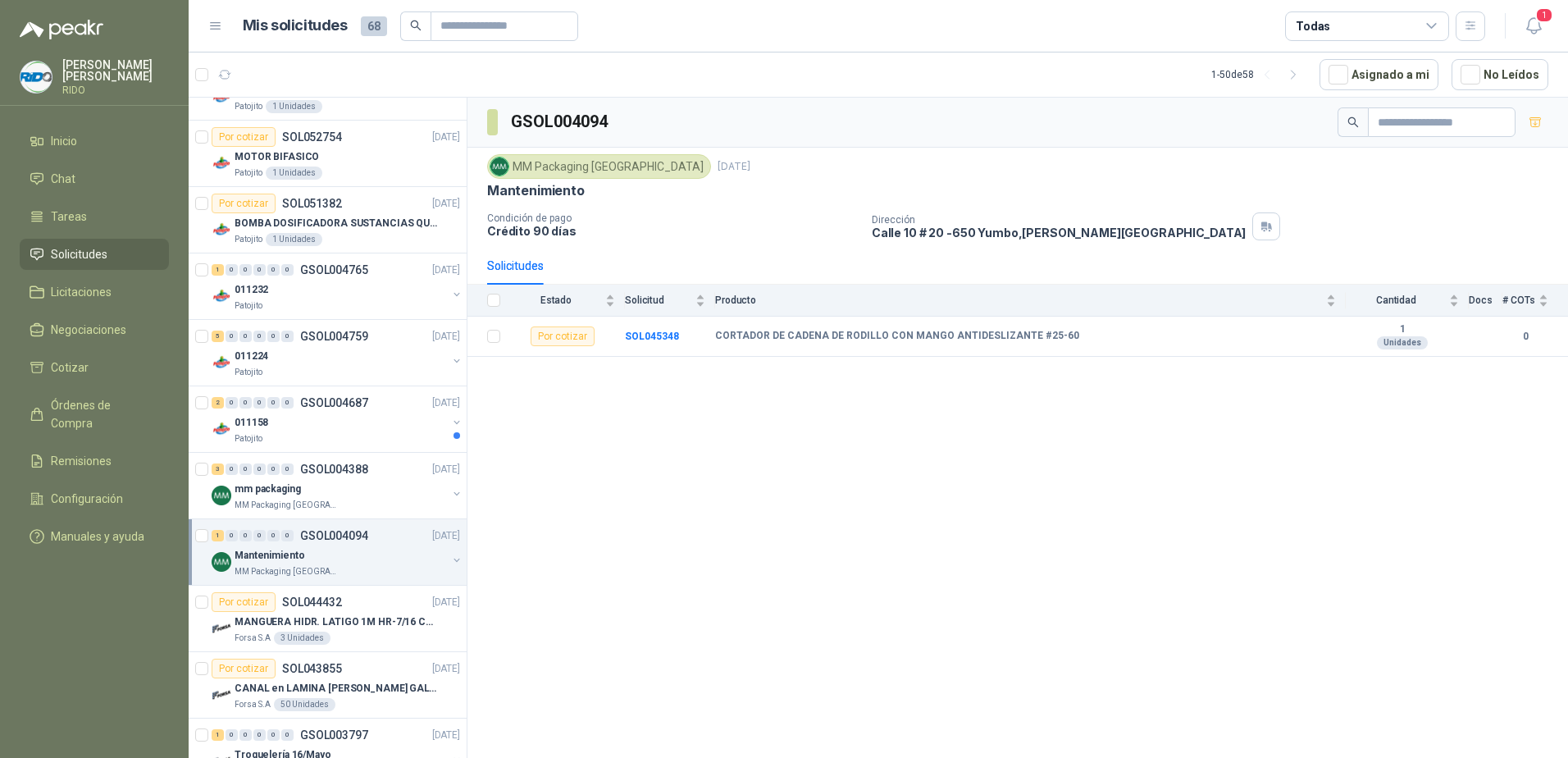
scroll to position [902, 0]
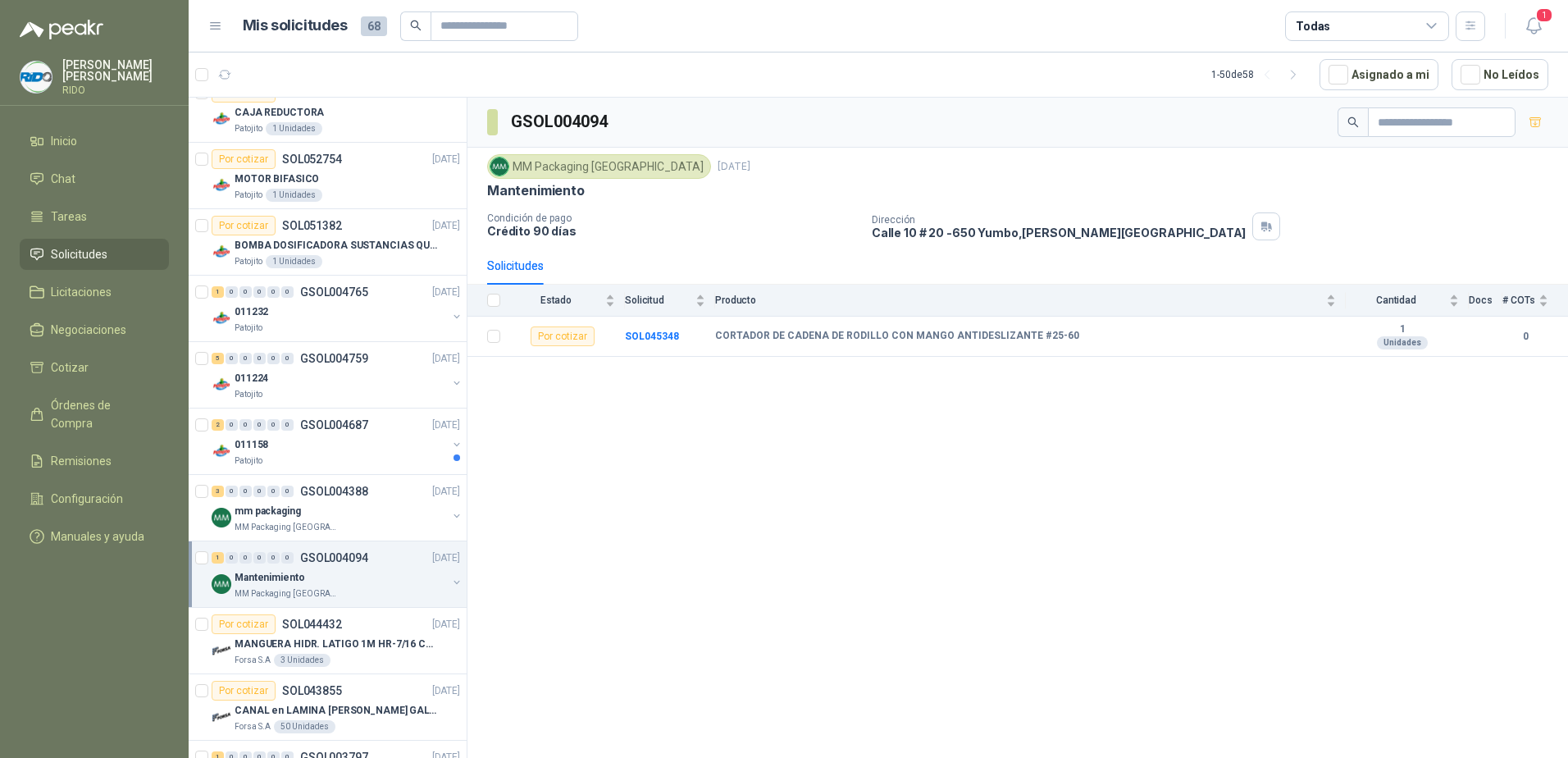
click at [79, 65] on p "[PERSON_NAME] [PERSON_NAME]" at bounding box center [116, 70] width 107 height 23
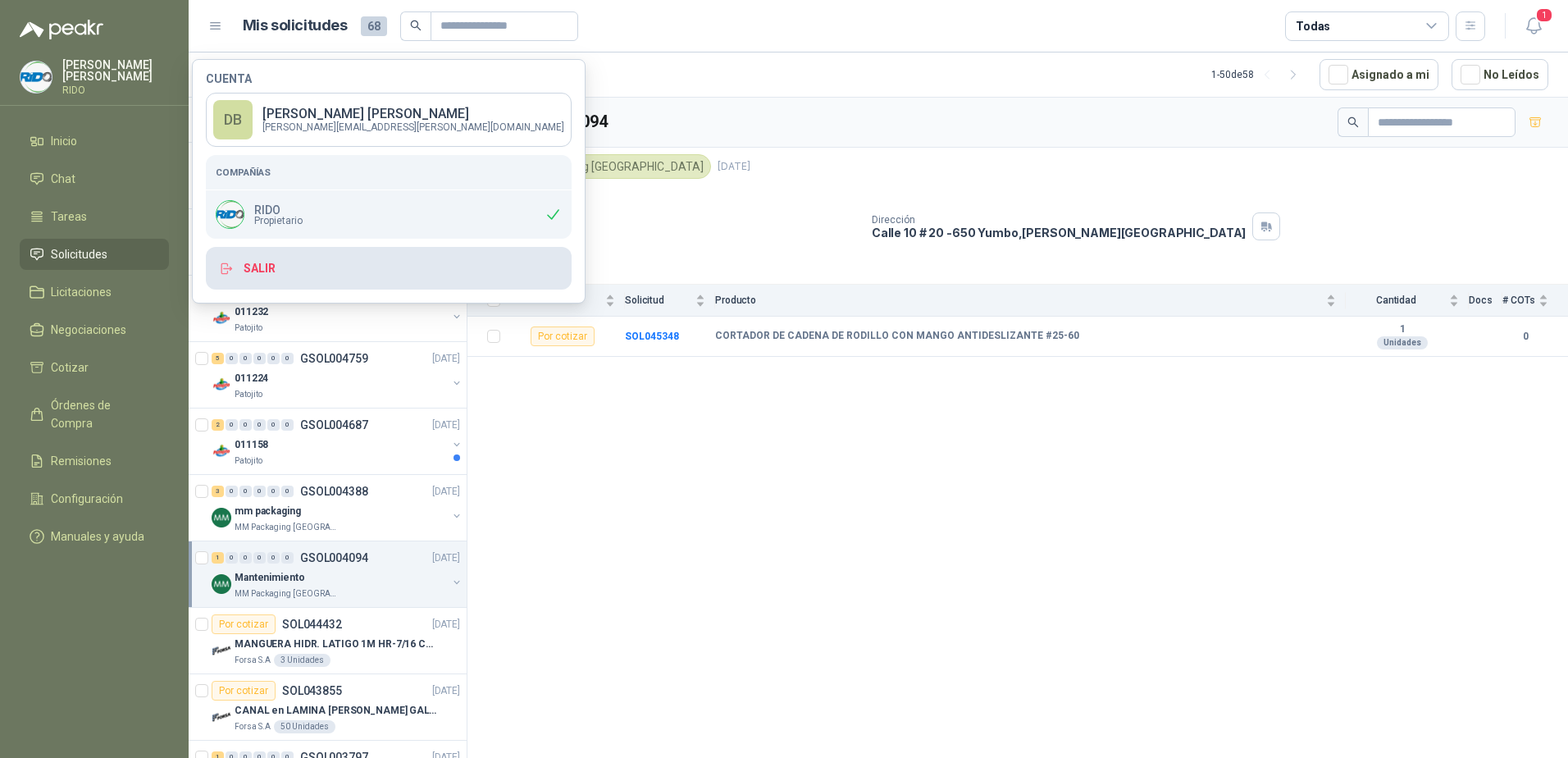
click at [254, 270] on button "Salir" at bounding box center [388, 268] width 366 height 42
